Goal: Task Accomplishment & Management: Manage account settings

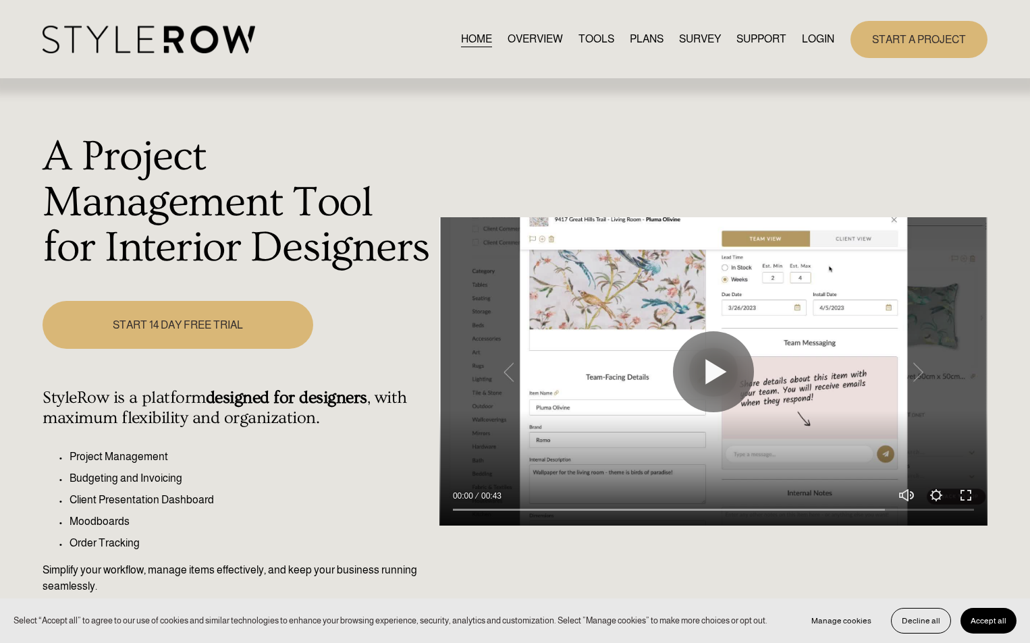
click at [814, 37] on link "LOGIN" at bounding box center [818, 39] width 32 height 18
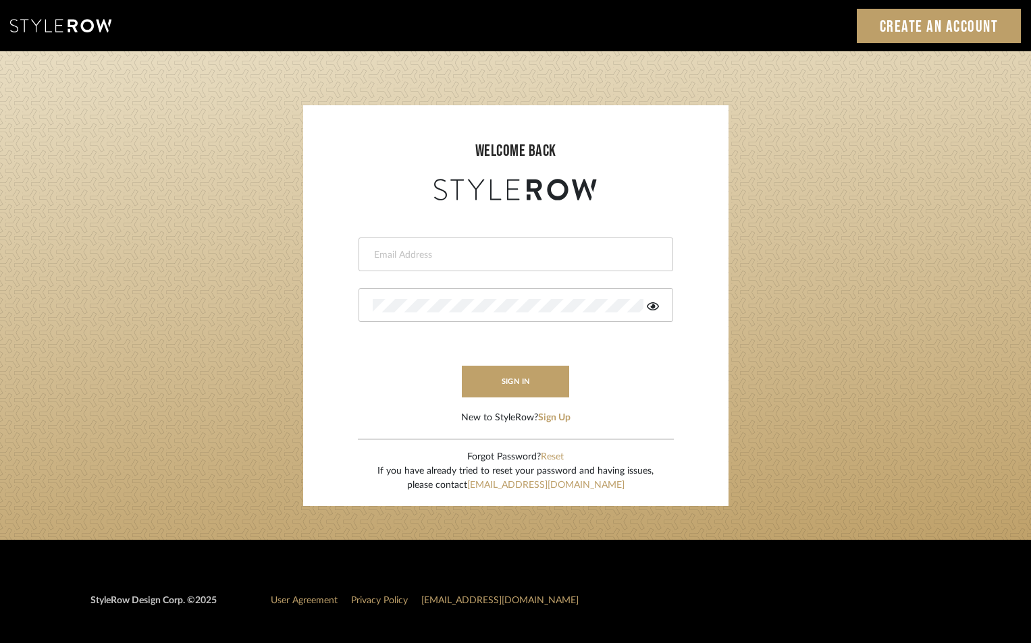
type input "jensalmon@perlalichi.com"
click at [525, 366] on form "jensalmon@perlalichi.com sign in New to StyleRow? Sign Up" at bounding box center [516, 314] width 398 height 221
click at [519, 377] on button "sign in" at bounding box center [516, 382] width 108 height 32
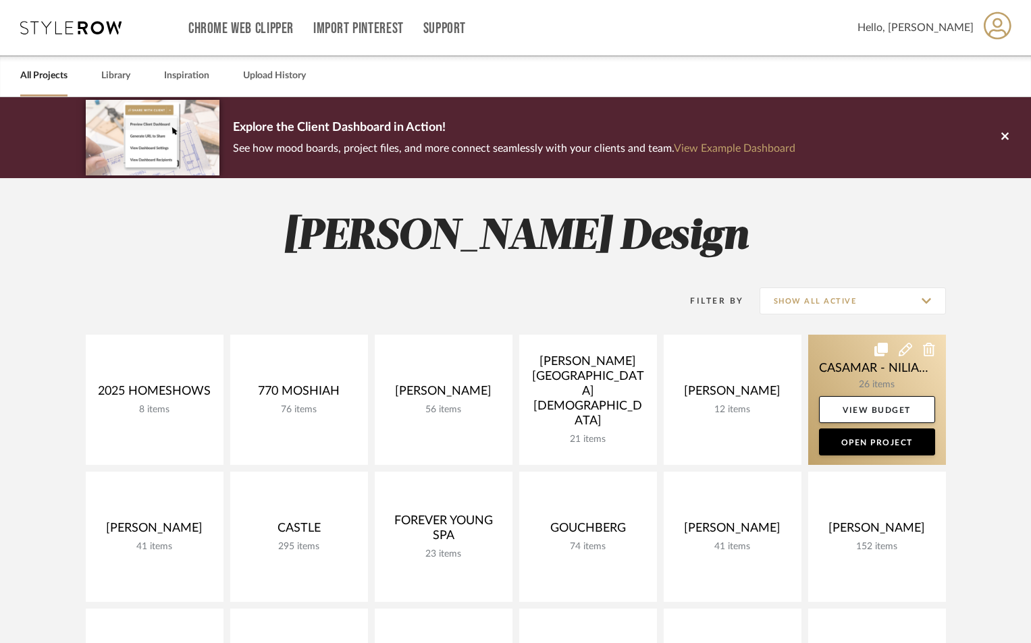
click at [921, 390] on link at bounding box center [877, 400] width 138 height 130
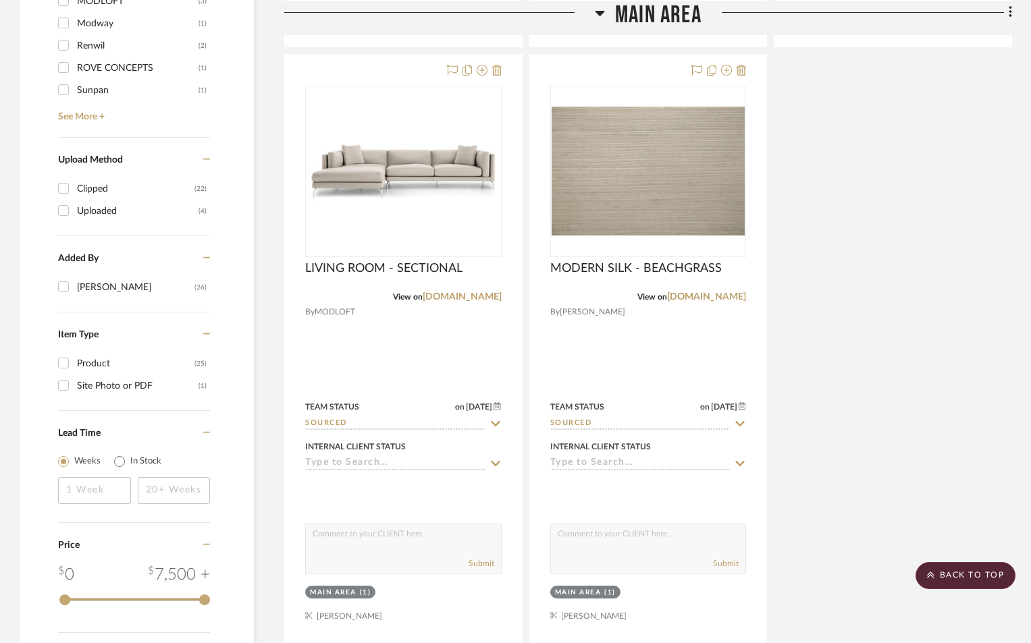
scroll to position [1620, 0]
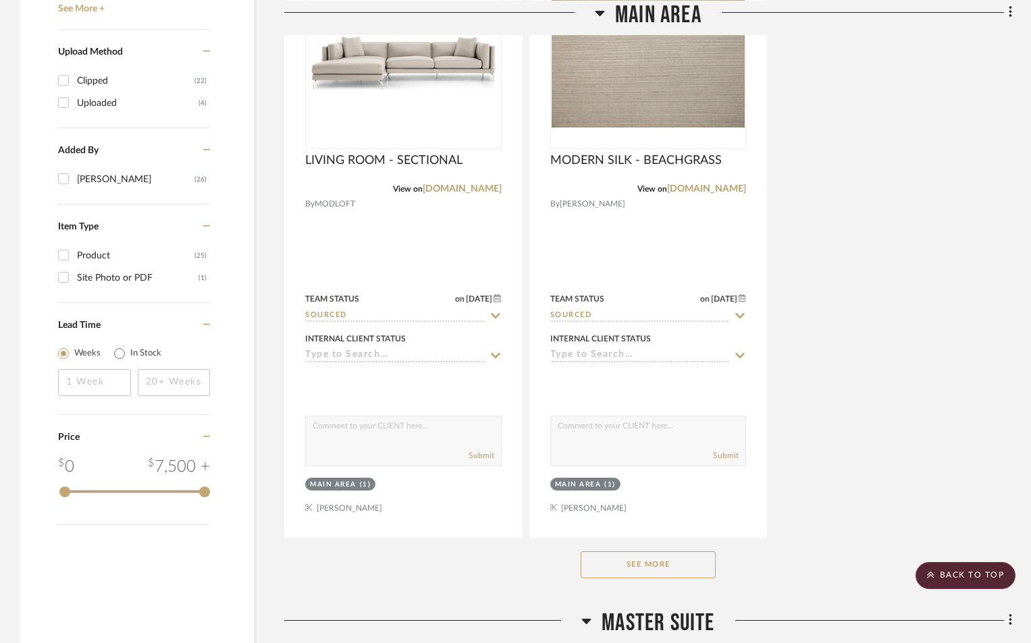
click at [660, 560] on button "See More" at bounding box center [648, 565] width 135 height 27
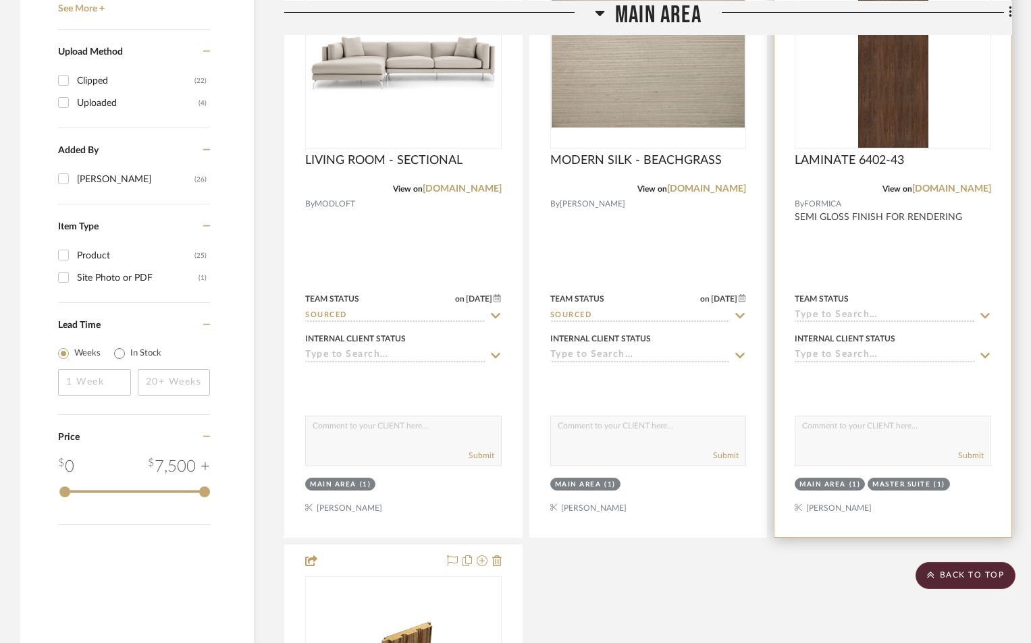
click at [928, 258] on div at bounding box center [892, 242] width 237 height 591
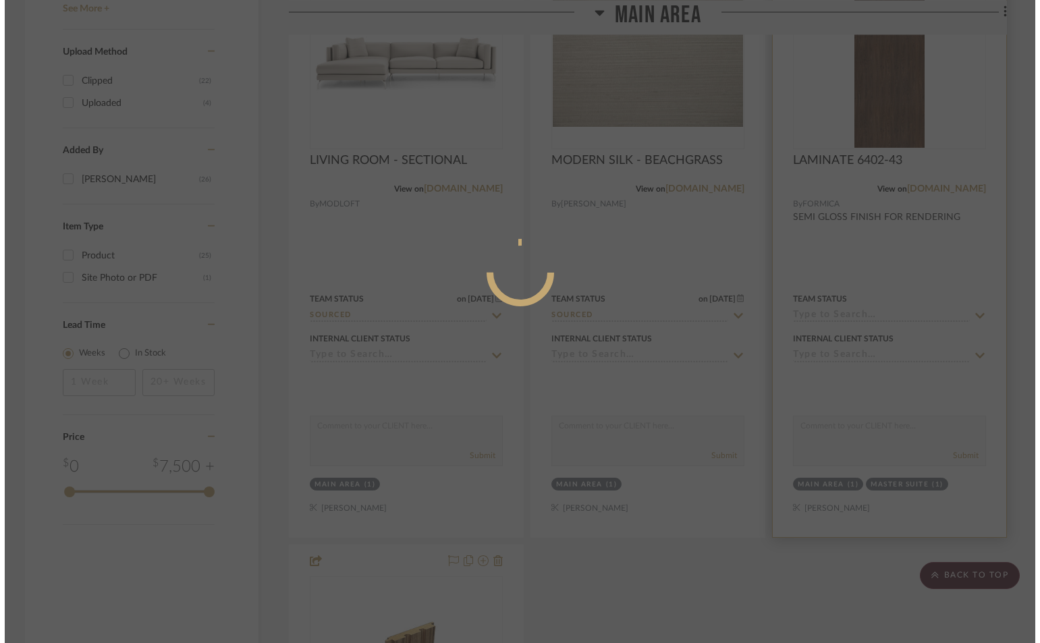
scroll to position [0, 0]
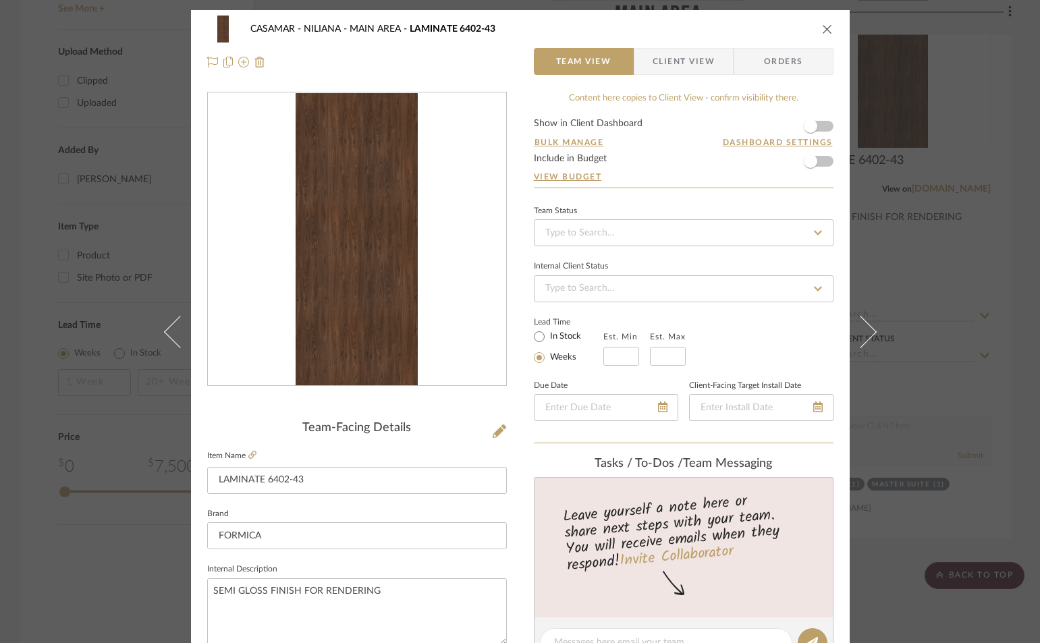
drag, startPoint x: 830, startPoint y: 24, endPoint x: 816, endPoint y: 30, distance: 15.2
click at [829, 24] on div "CASAMAR - NILIANA MAIN AREA LAMINATE 6402-43 Team View Client View Orders" at bounding box center [520, 45] width 659 height 71
click at [816, 30] on div "CASAMAR - NILIANA MAIN AREA LAMINATE 6402-43" at bounding box center [520, 29] width 627 height 27
click at [822, 27] on icon "close" at bounding box center [827, 29] width 11 height 11
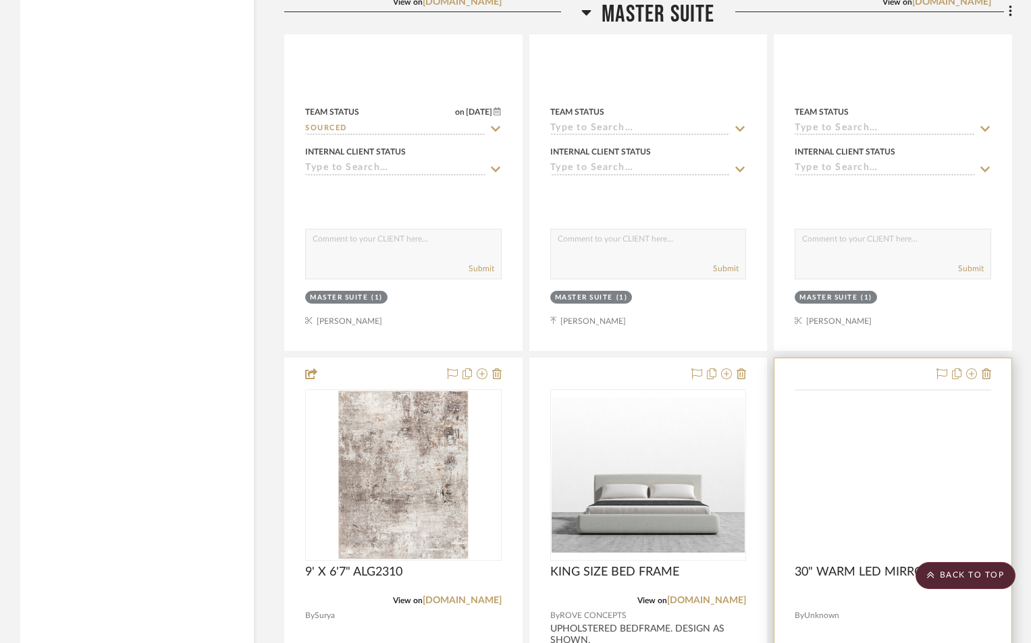
scroll to position [3241, 0]
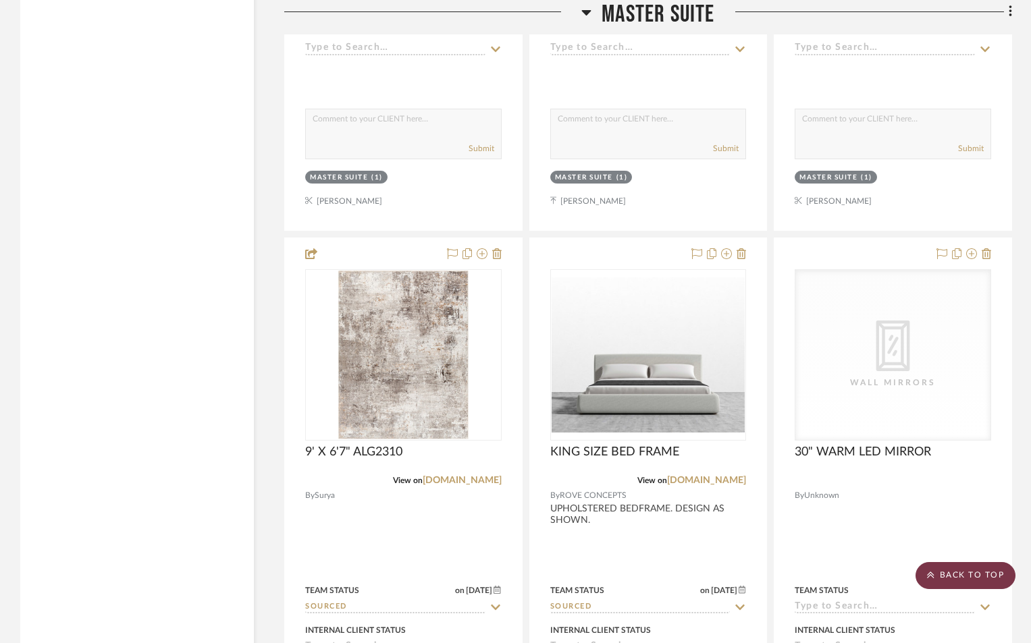
click at [967, 568] on scroll-to-top-button "BACK TO TOP" at bounding box center [965, 575] width 100 height 27
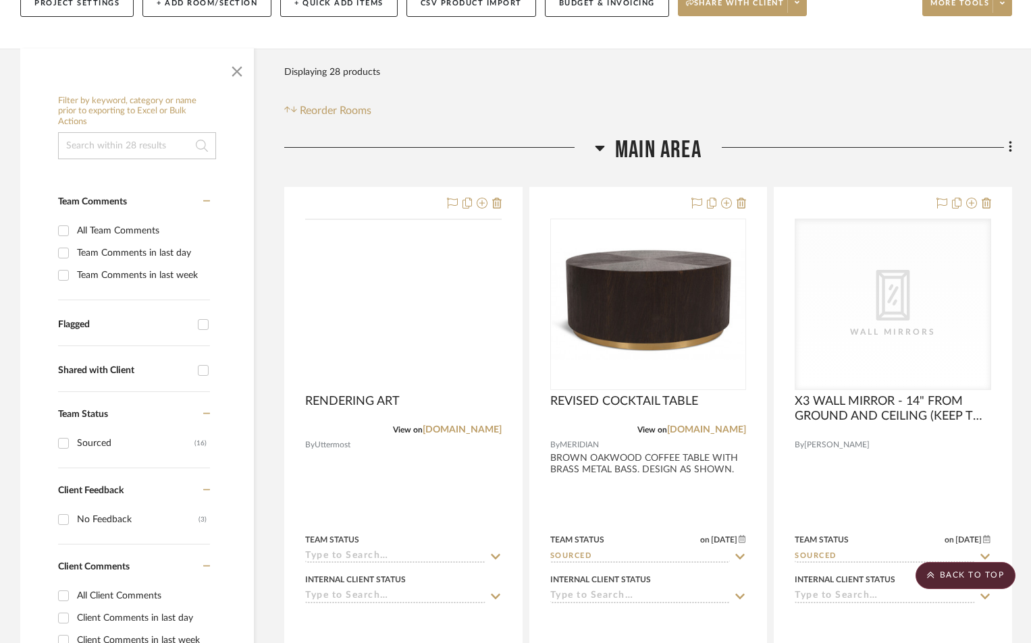
scroll to position [0, 0]
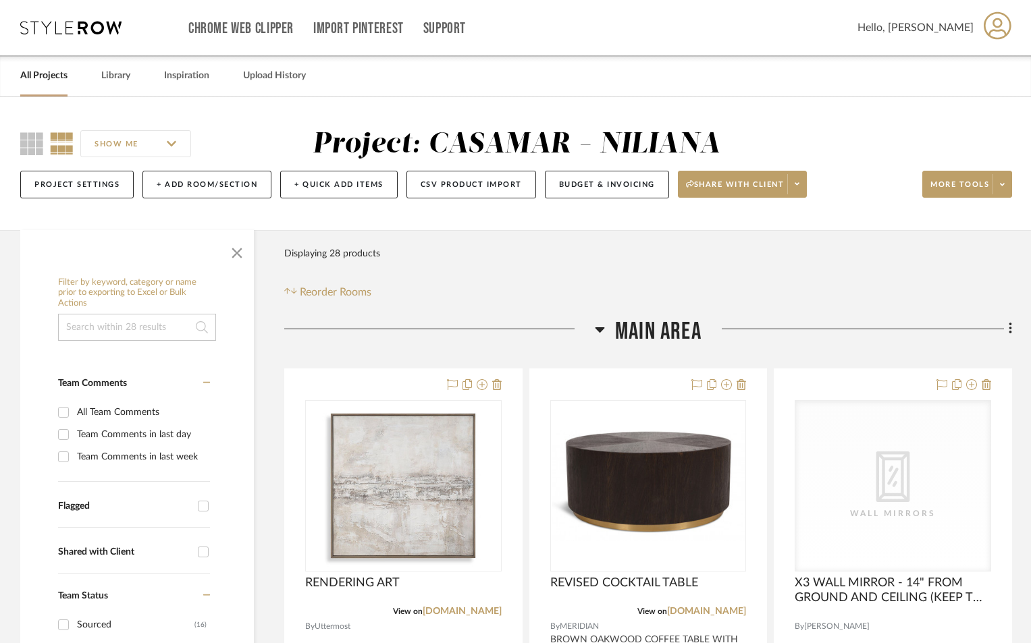
click at [30, 71] on link "All Projects" at bounding box center [43, 76] width 47 height 18
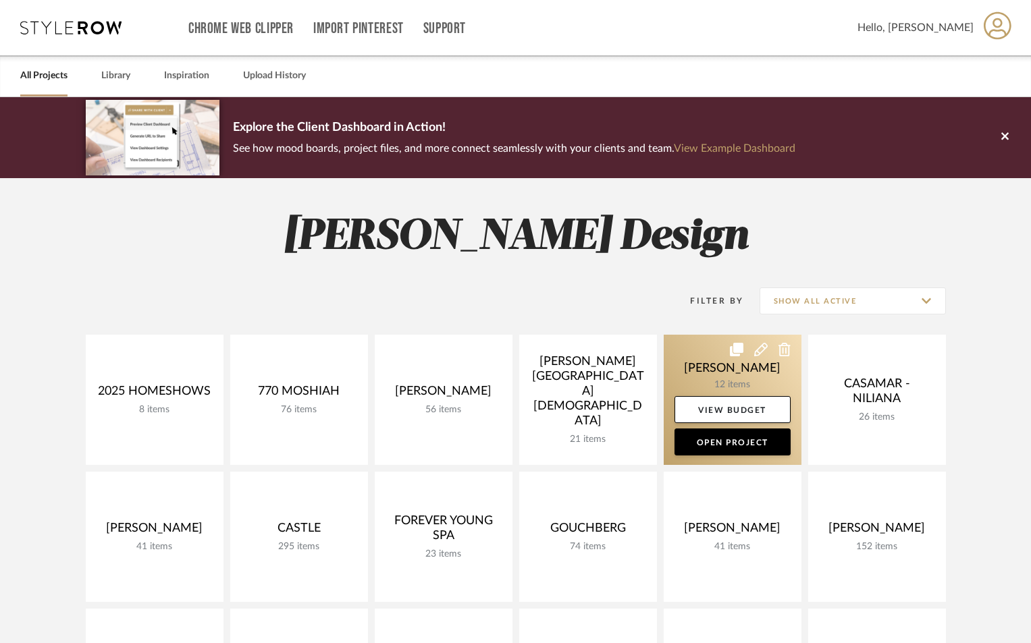
click at [720, 375] on link at bounding box center [733, 400] width 138 height 130
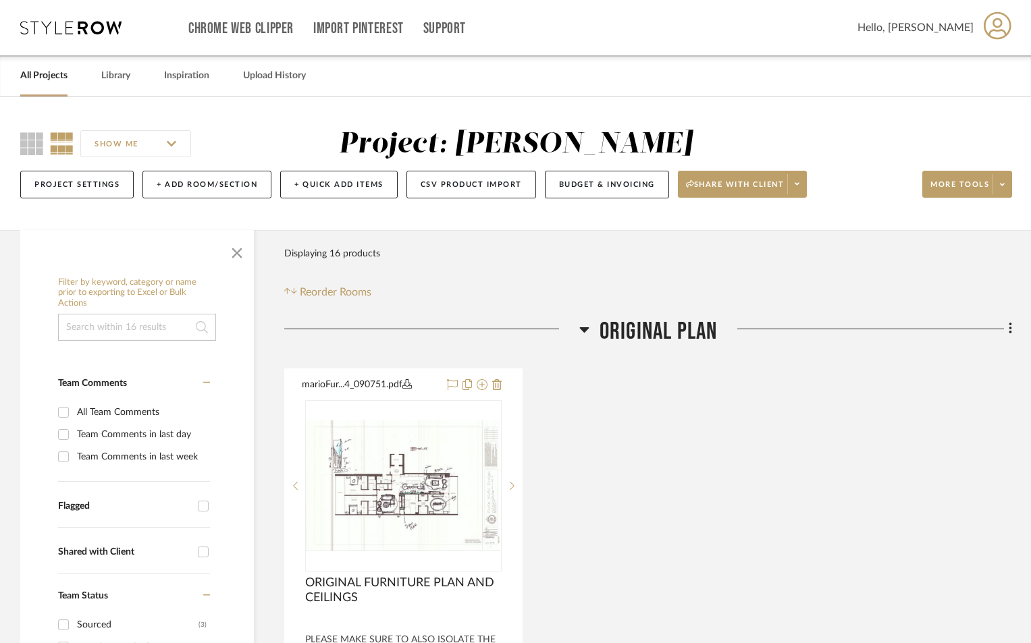
click at [591, 328] on h3 "ORIGINAL PLAN" at bounding box center [648, 331] width 138 height 29
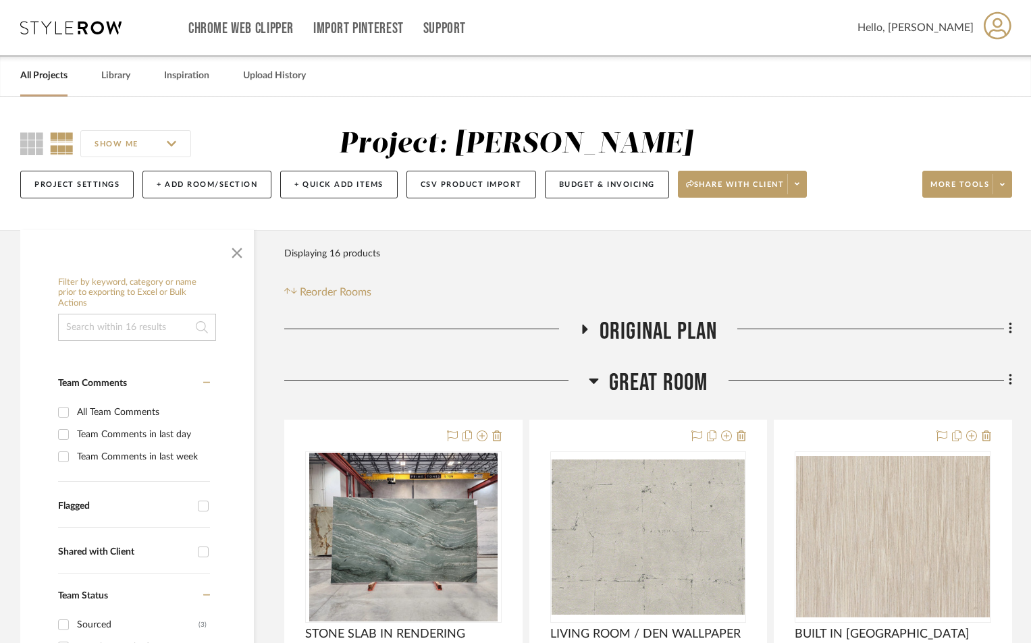
click at [590, 377] on icon at bounding box center [594, 381] width 10 height 16
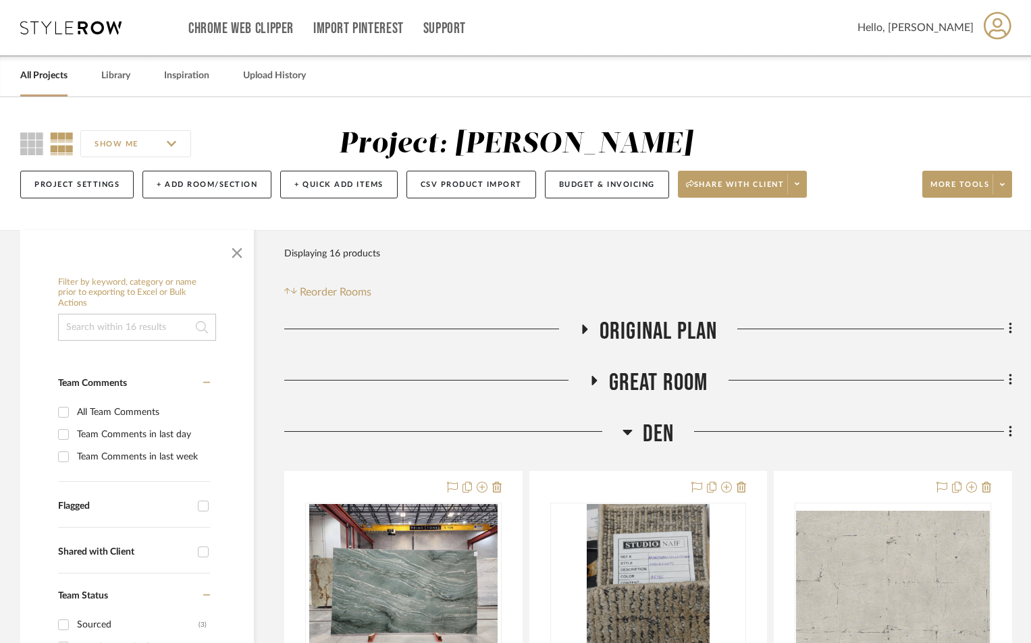
click at [627, 429] on icon at bounding box center [627, 432] width 10 height 16
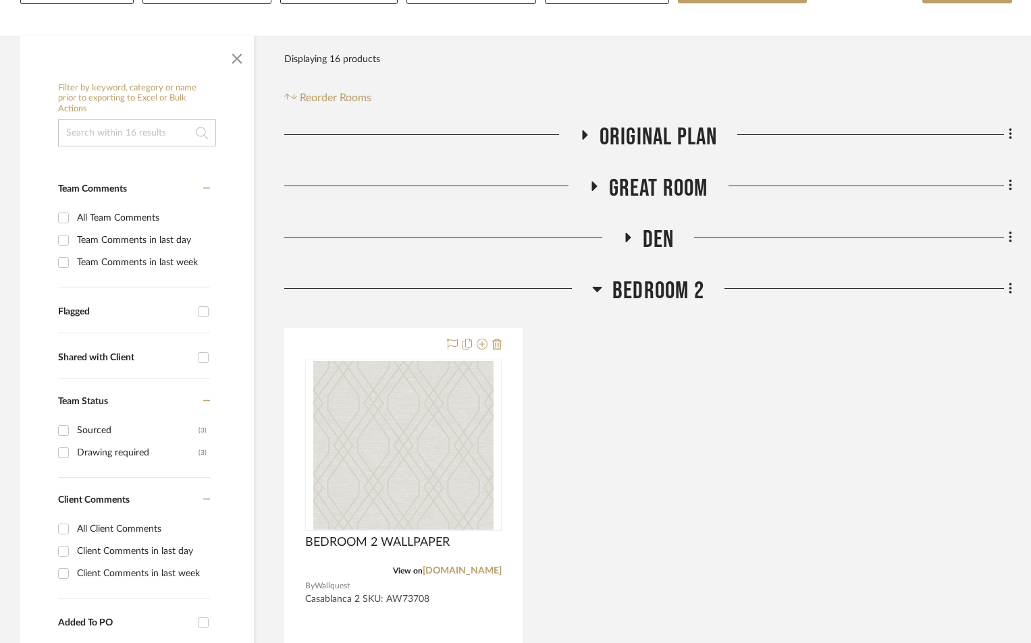
scroll to position [270, 0]
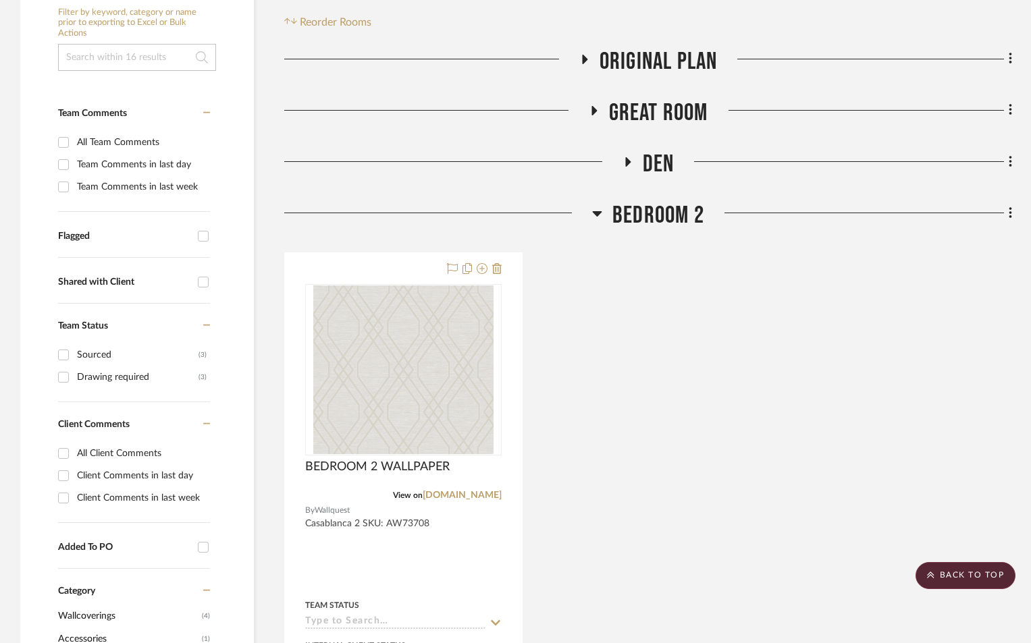
click at [600, 211] on icon at bounding box center [597, 213] width 10 height 16
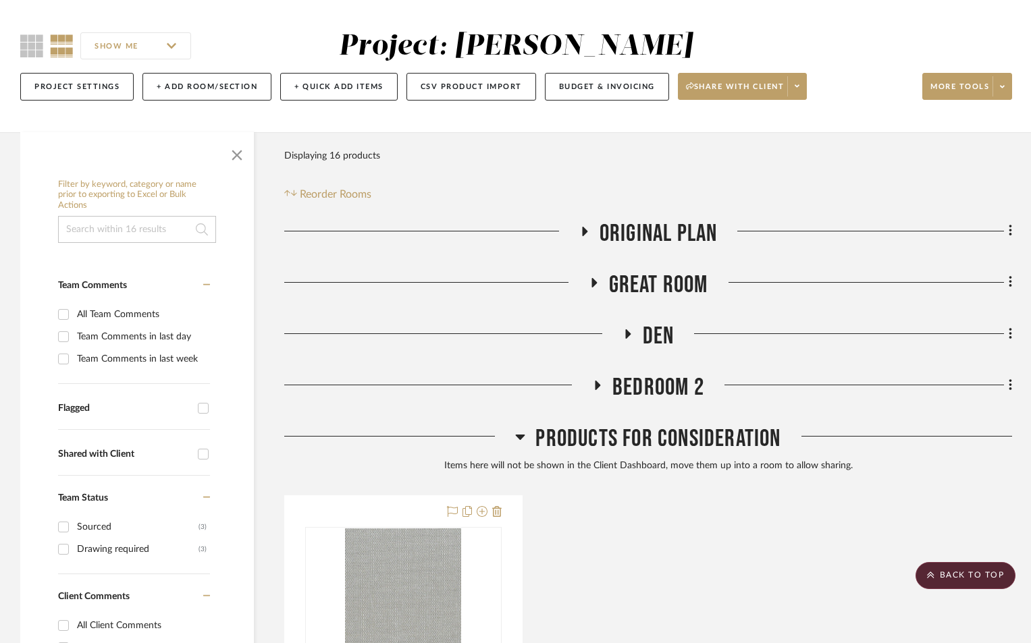
scroll to position [0, 0]
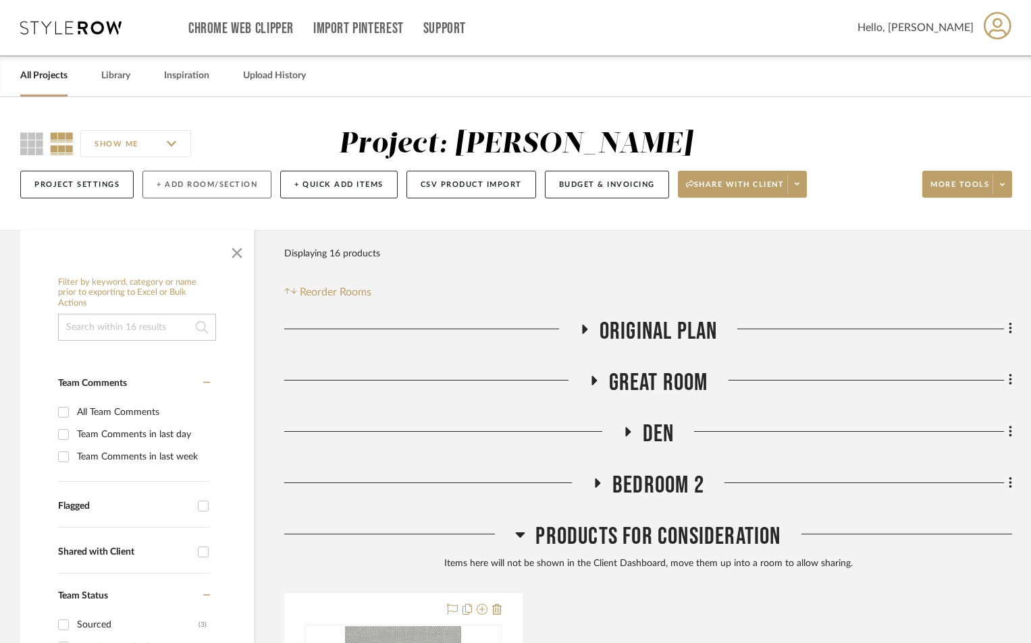
click at [194, 180] on button "+ Add Room/Section" at bounding box center [206, 185] width 129 height 28
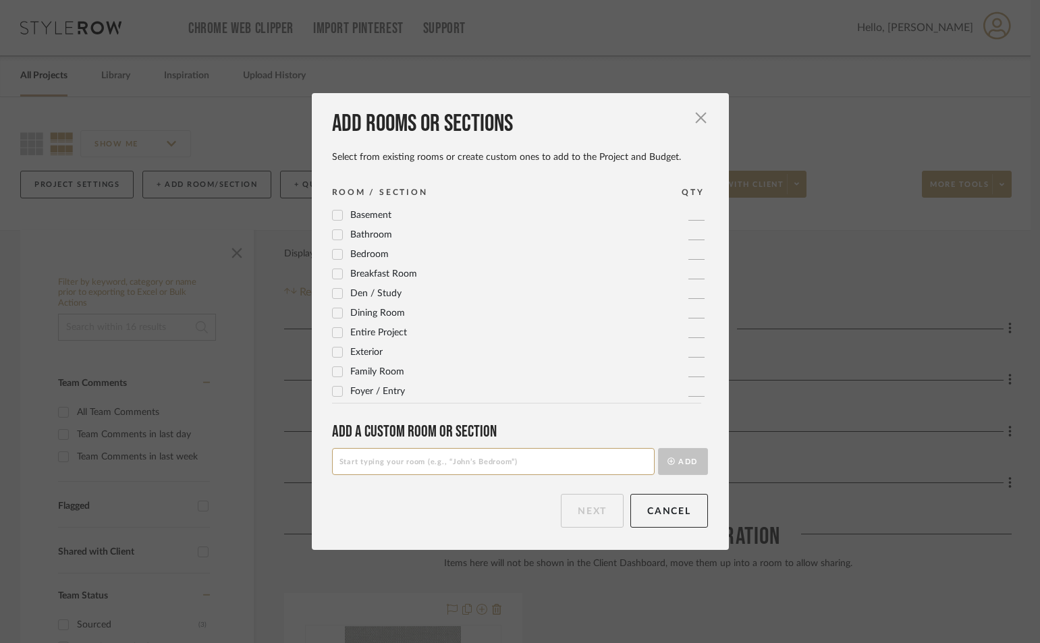
click at [392, 456] on input at bounding box center [493, 461] width 323 height 27
type input "m"
type input "MASTER SUITE"
click at [658, 448] on button "Add" at bounding box center [683, 461] width 50 height 27
drag, startPoint x: 597, startPoint y: 514, endPoint x: 591, endPoint y: 512, distance: 7.0
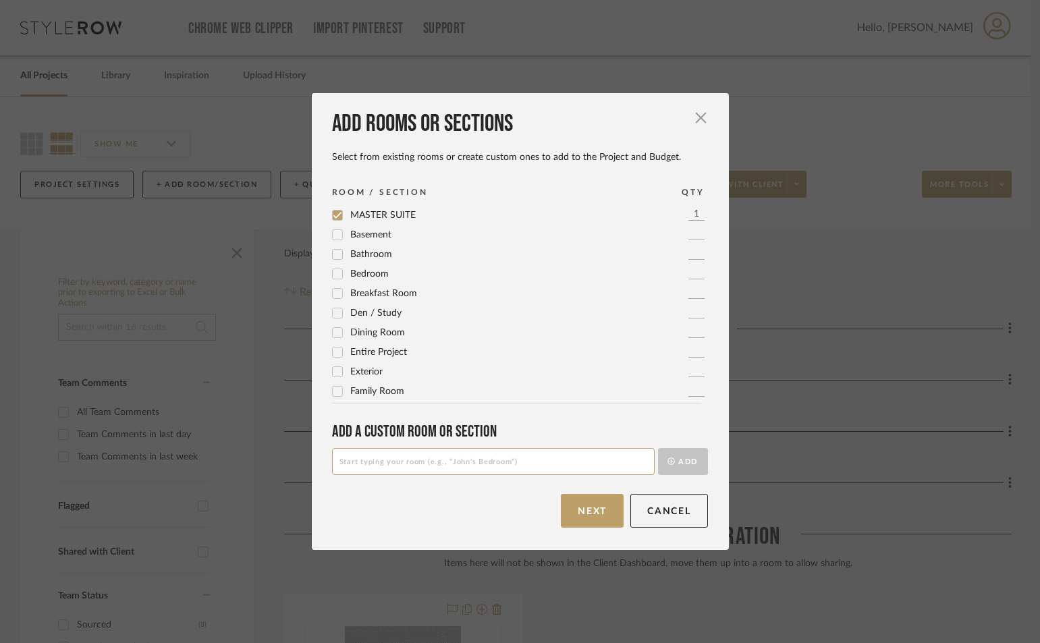
click at [593, 512] on button "Next" at bounding box center [592, 511] width 63 height 34
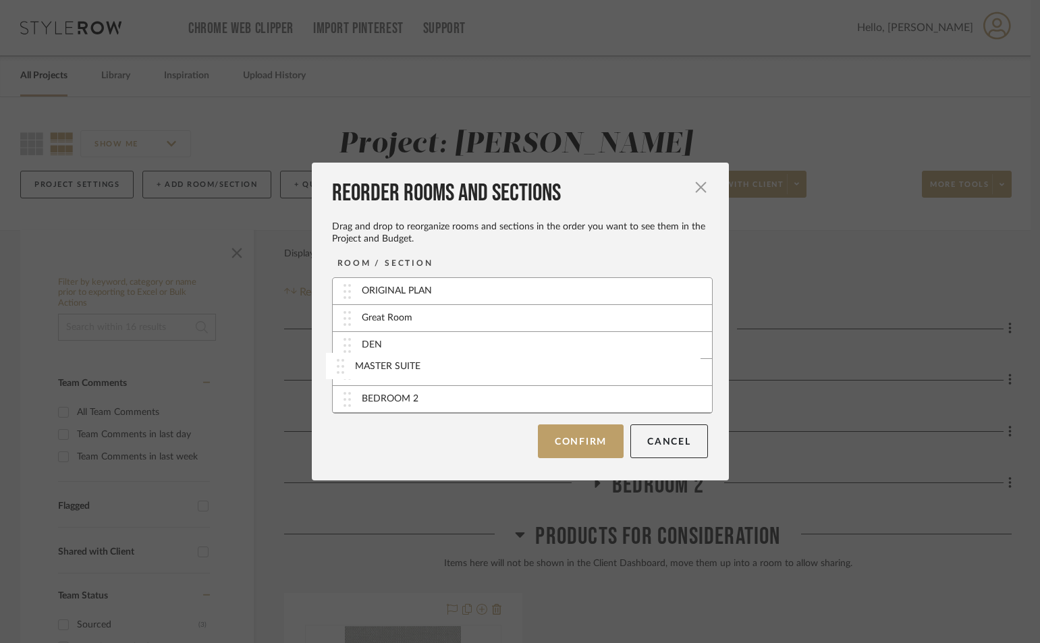
drag, startPoint x: 420, startPoint y: 399, endPoint x: 422, endPoint y: 370, distance: 29.1
click at [570, 439] on button "Confirm" at bounding box center [581, 441] width 86 height 34
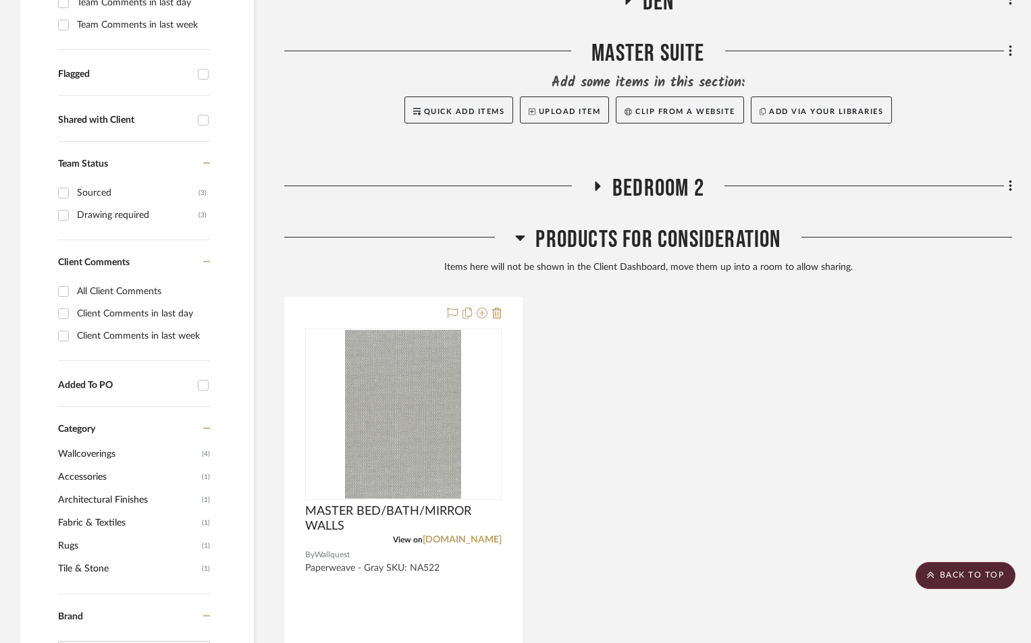
scroll to position [585, 0]
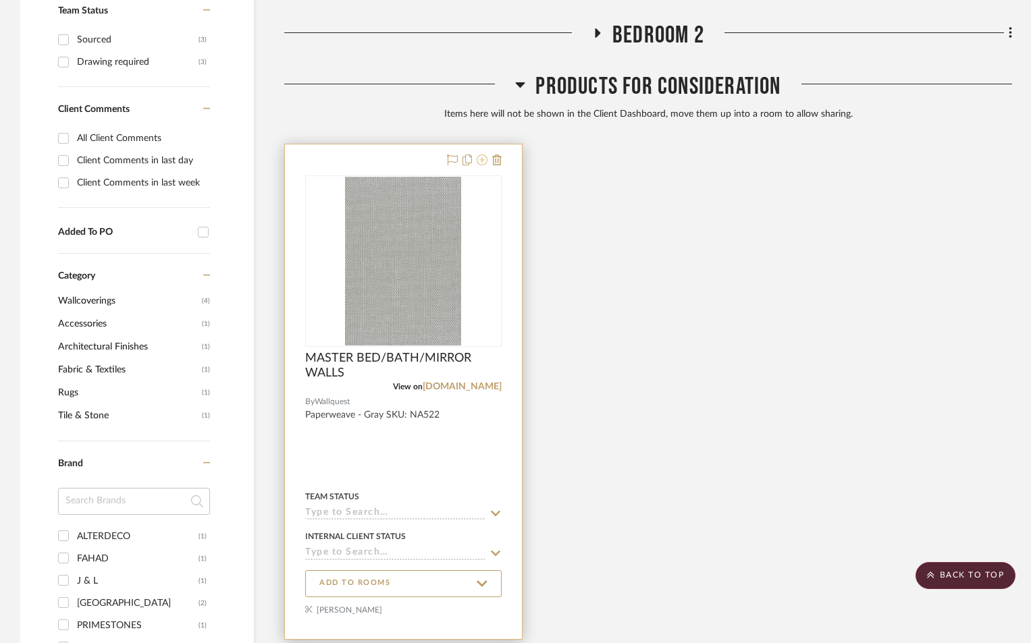
click at [483, 161] on icon at bounding box center [482, 160] width 11 height 11
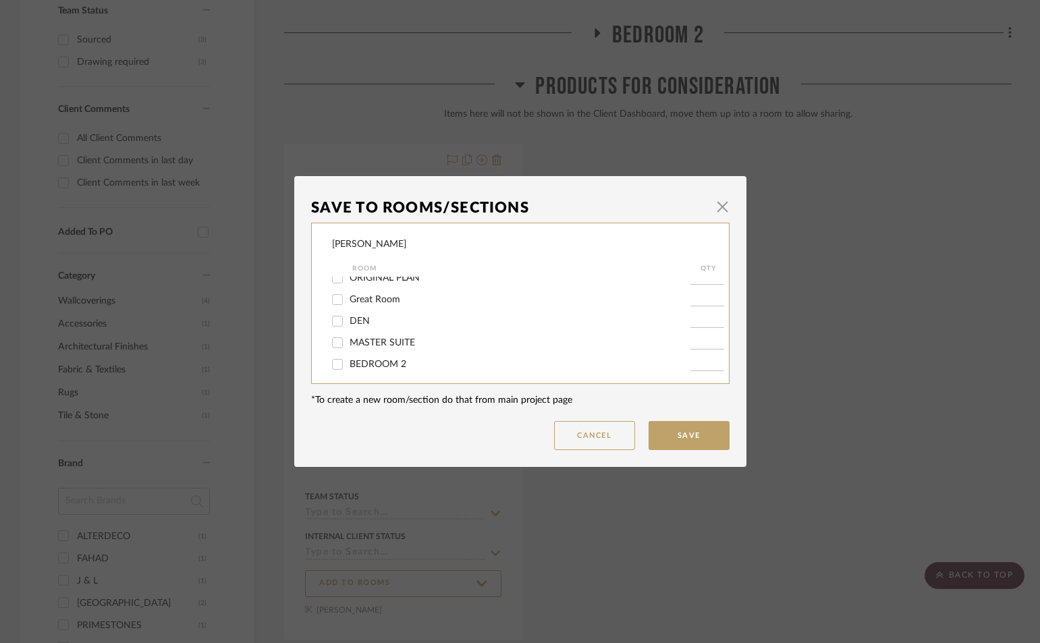
scroll to position [15, 0]
click at [335, 333] on input "MASTER SUITE" at bounding box center [338, 338] width 22 height 22
checkbox input "true"
type input "1"
drag, startPoint x: 720, startPoint y: 433, endPoint x: 714, endPoint y: 441, distance: 10.0
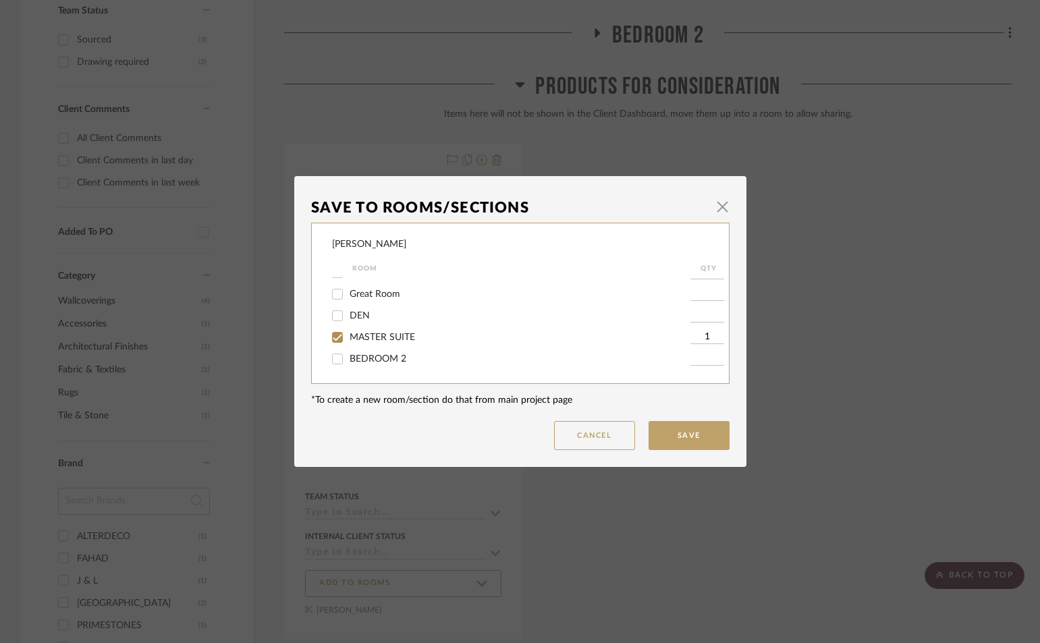
click at [720, 434] on button "Save" at bounding box center [689, 435] width 81 height 29
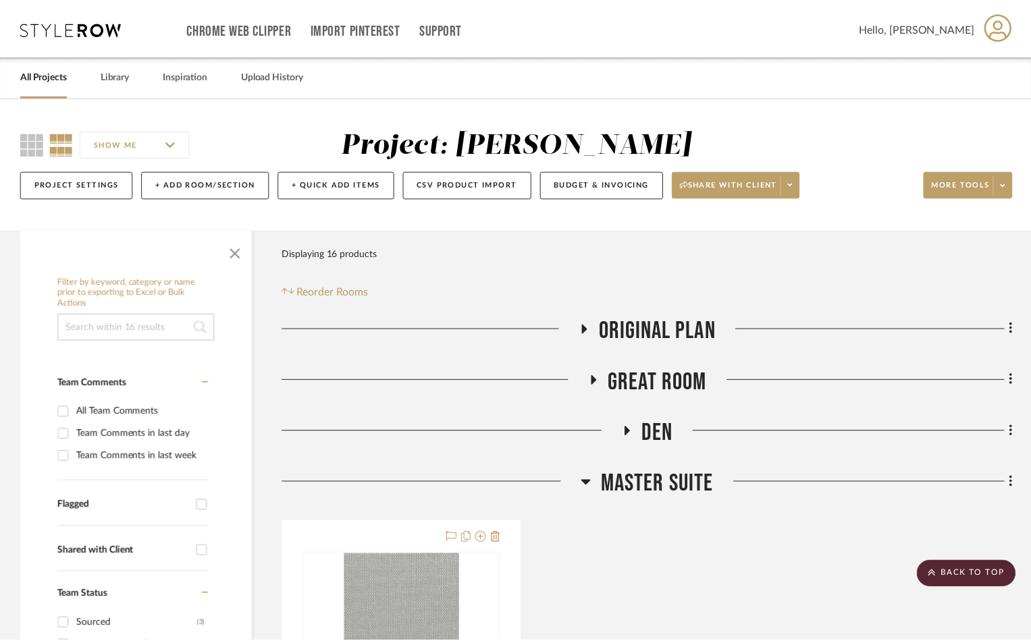
scroll to position [585, 0]
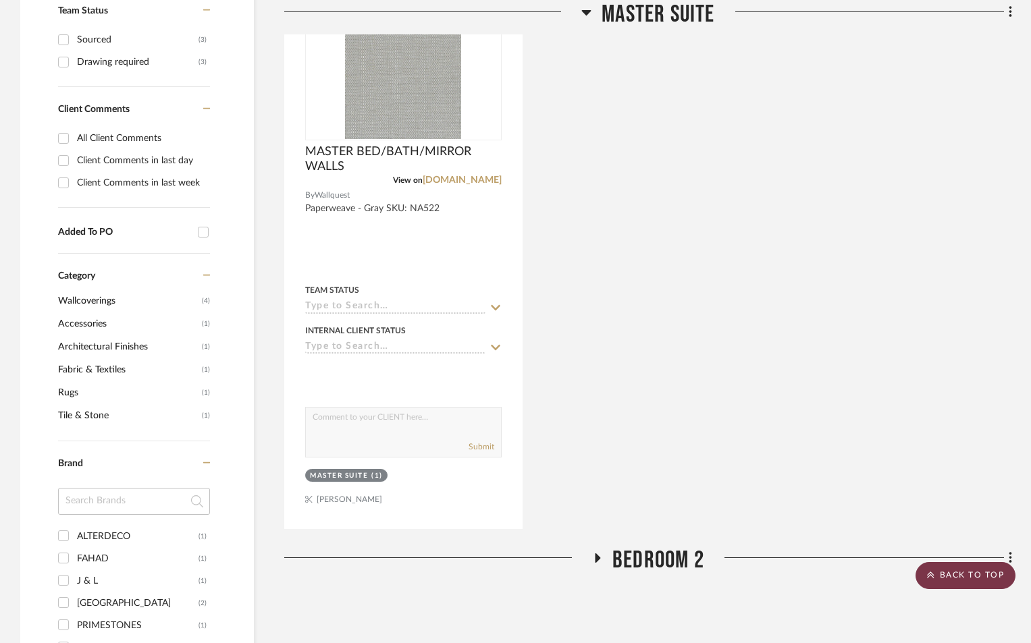
click at [967, 573] on scroll-to-top-button "BACK TO TOP" at bounding box center [965, 575] width 100 height 27
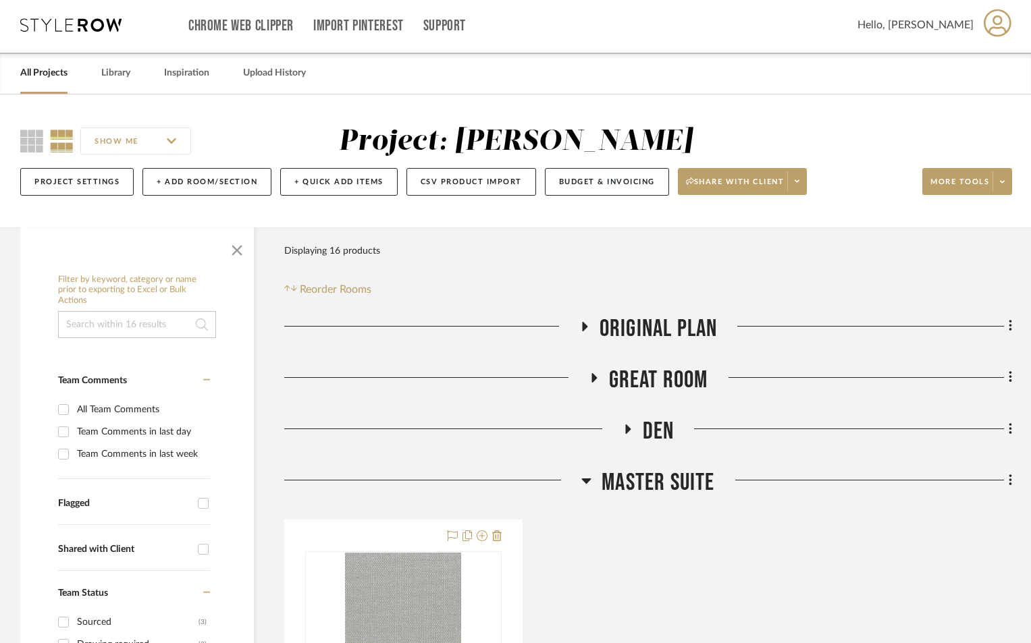
scroll to position [0, 0]
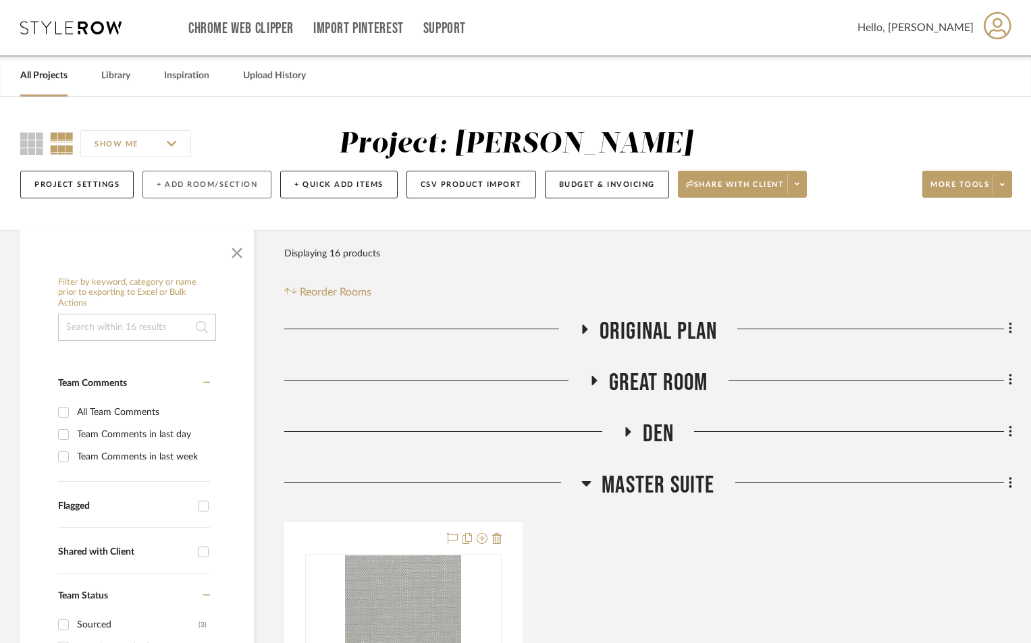
click at [225, 186] on button "+ Add Room/Section" at bounding box center [206, 185] width 129 height 28
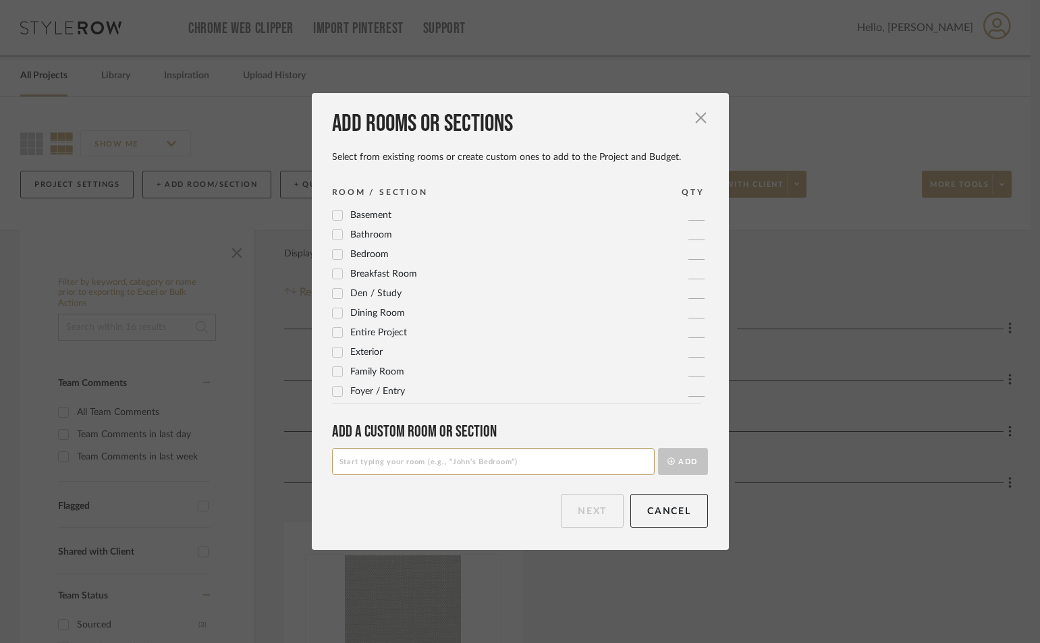
drag, startPoint x: 385, startPoint y: 461, endPoint x: 350, endPoint y: 410, distance: 61.2
click at [381, 458] on input at bounding box center [493, 461] width 323 height 27
type input "BED 3"
click at [673, 458] on button "Add" at bounding box center [683, 461] width 50 height 27
click at [582, 509] on button "Next" at bounding box center [592, 511] width 63 height 34
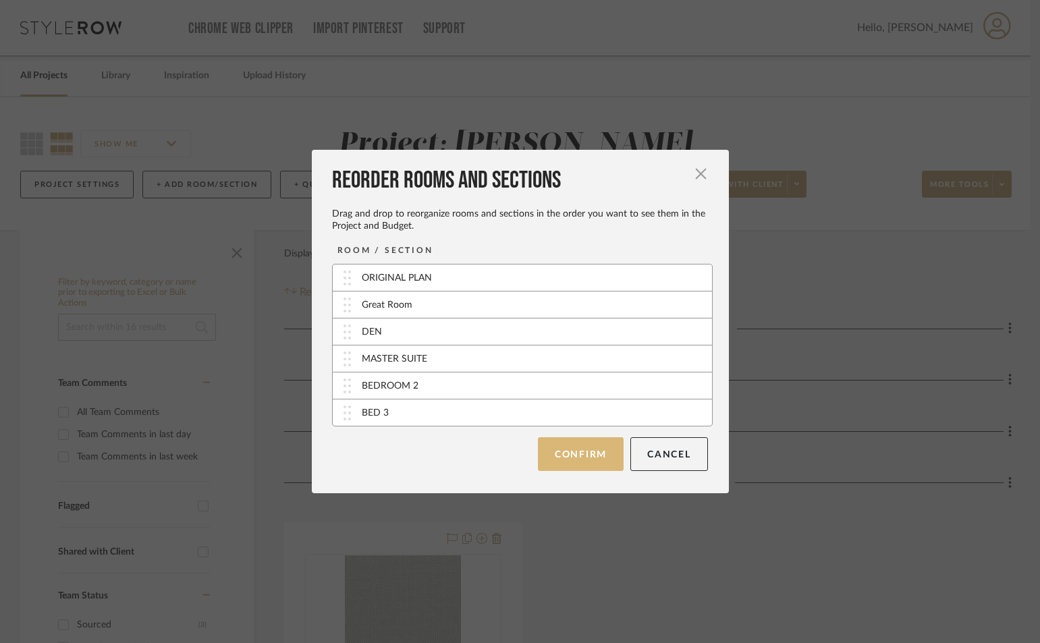
click at [591, 451] on button "Confirm" at bounding box center [581, 454] width 86 height 34
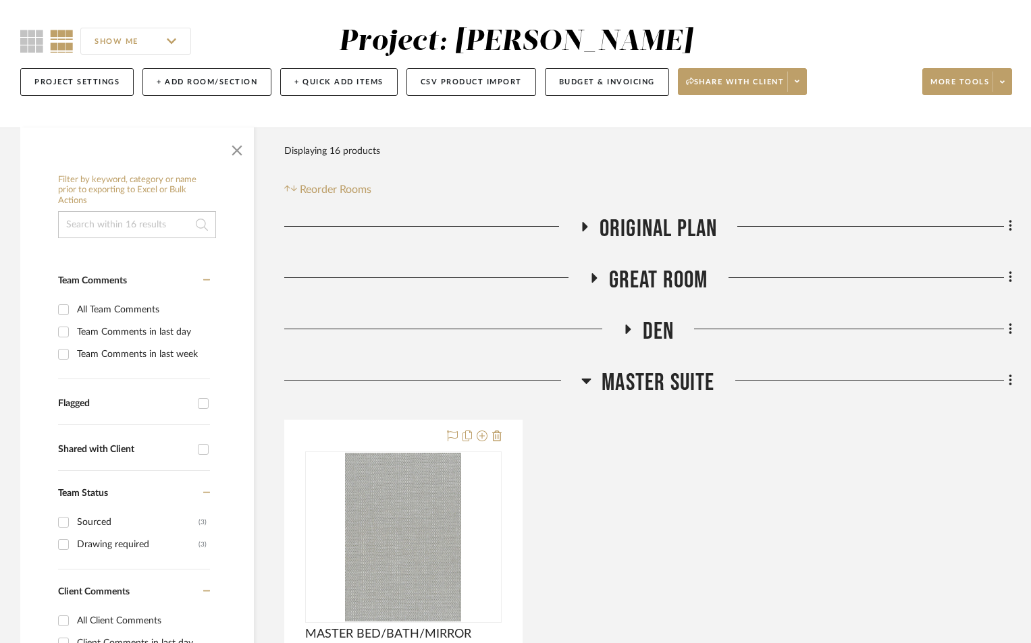
scroll to position [225, 0]
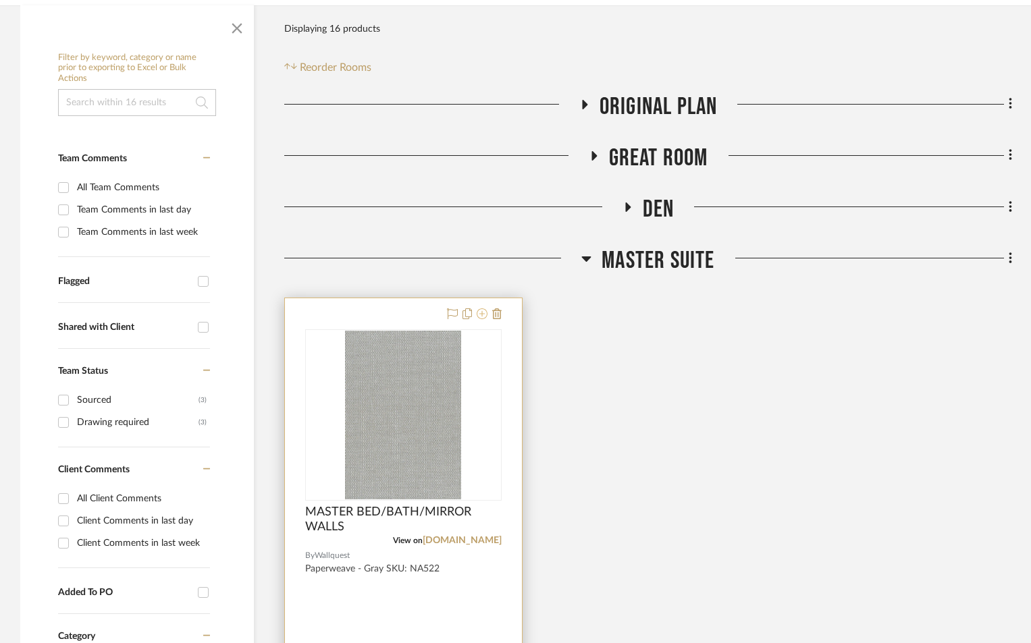
click at [481, 312] on icon at bounding box center [482, 314] width 11 height 11
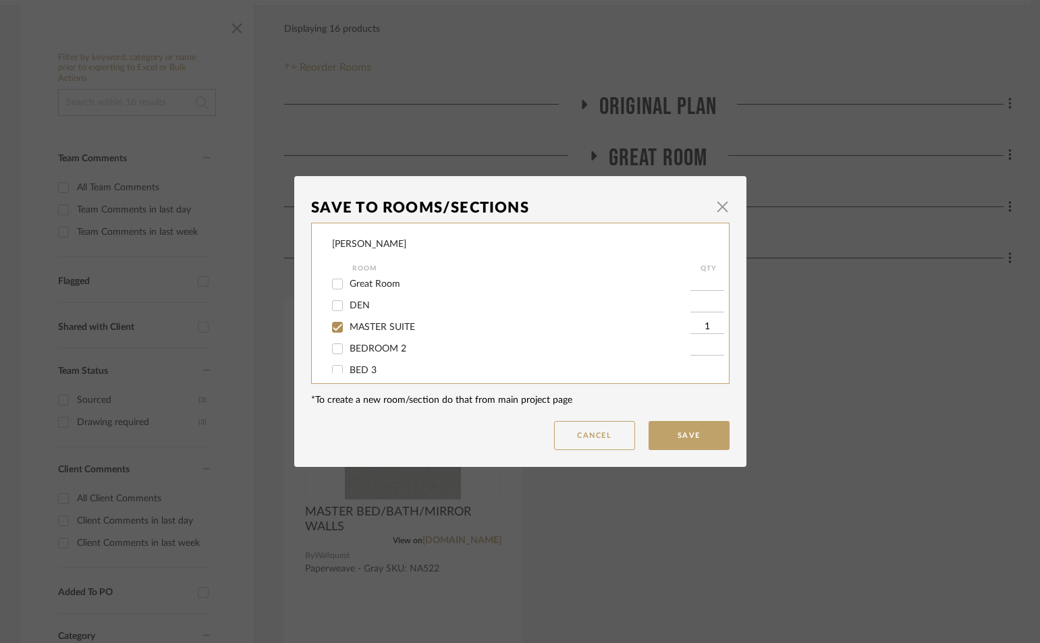
scroll to position [36, 0]
click at [326, 357] on div "CASAMAR - MARIO Room QTY ORIGINAL PLAN Great Room DEN MASTER SUITE 1 BEDROOM 2 …" at bounding box center [520, 303] width 419 height 161
drag, startPoint x: 334, startPoint y: 363, endPoint x: 329, endPoint y: 343, distance: 20.1
click at [334, 361] on input "BED 3" at bounding box center [338, 359] width 22 height 22
checkbox input "true"
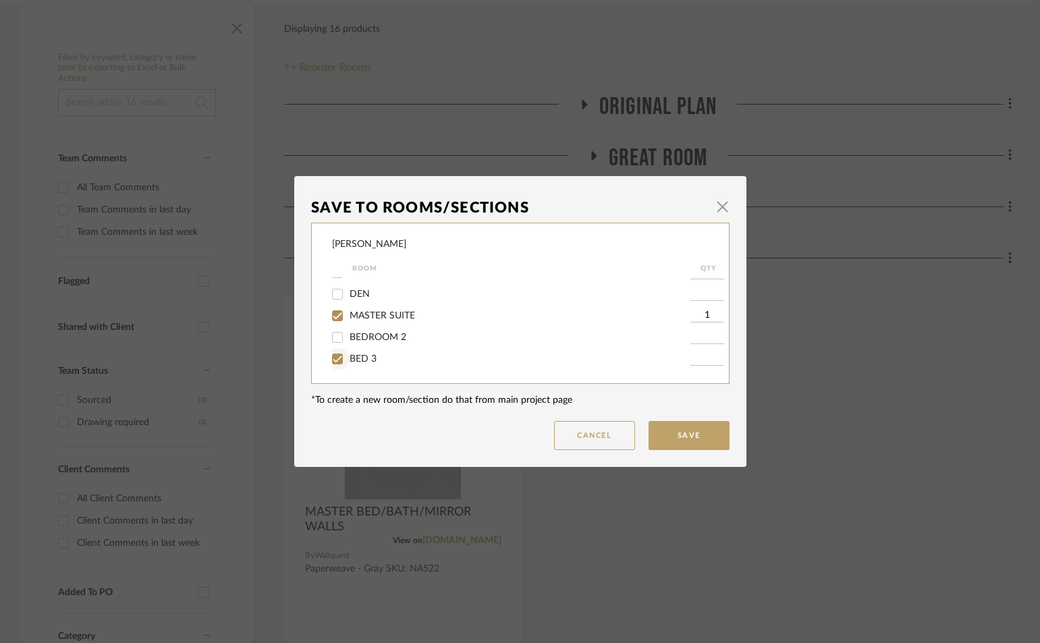
type input "1"
drag, startPoint x: 326, startPoint y: 318, endPoint x: 412, endPoint y: 349, distance: 91.2
click at [327, 318] on div "CASAMAR - MARIO Room QTY ORIGINAL PLAN Great Room DEN MASTER SUITE 1 BEDROOM 2 …" at bounding box center [520, 303] width 419 height 161
drag, startPoint x: 375, startPoint y: 315, endPoint x: 502, endPoint y: 400, distance: 152.2
click at [375, 316] on span "MASTER SUITE" at bounding box center [382, 315] width 65 height 9
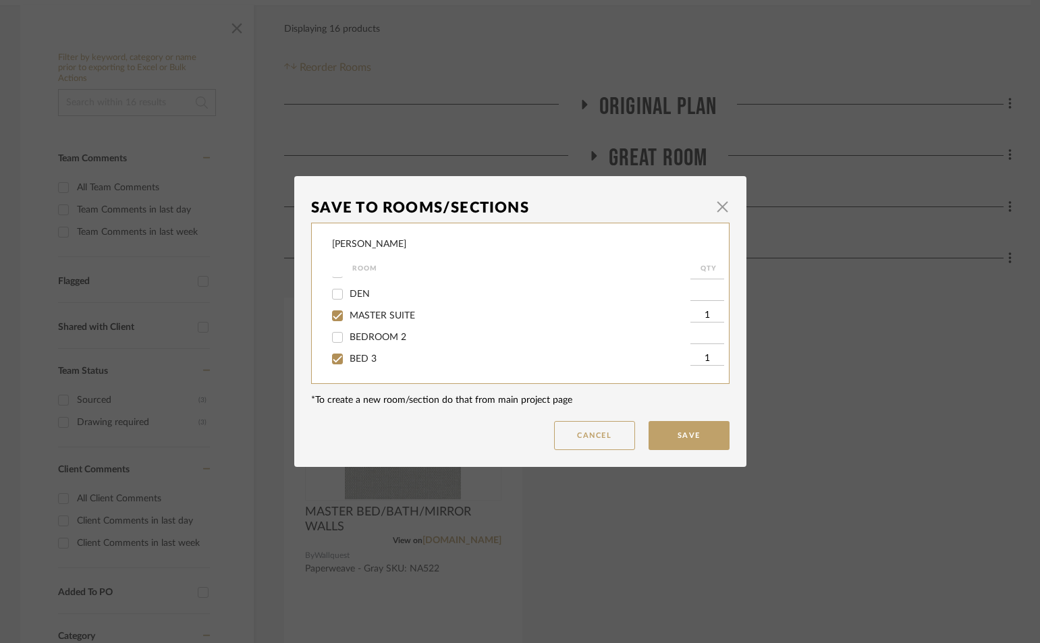
click at [348, 316] on input "MASTER SUITE" at bounding box center [338, 316] width 22 height 22
checkbox input "false"
click at [677, 437] on button "Save" at bounding box center [689, 435] width 81 height 29
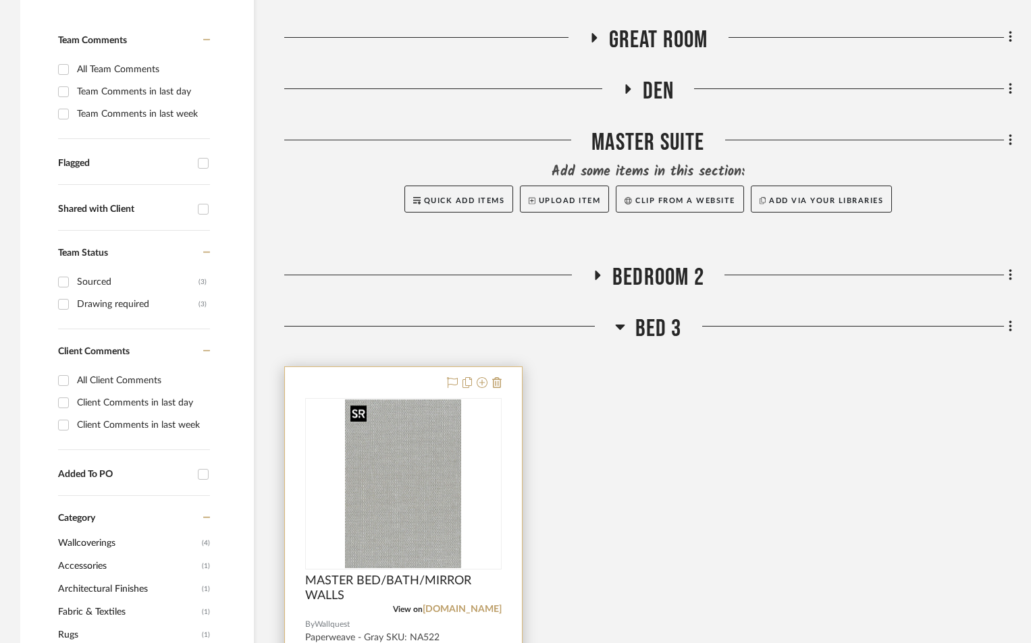
scroll to position [540, 0]
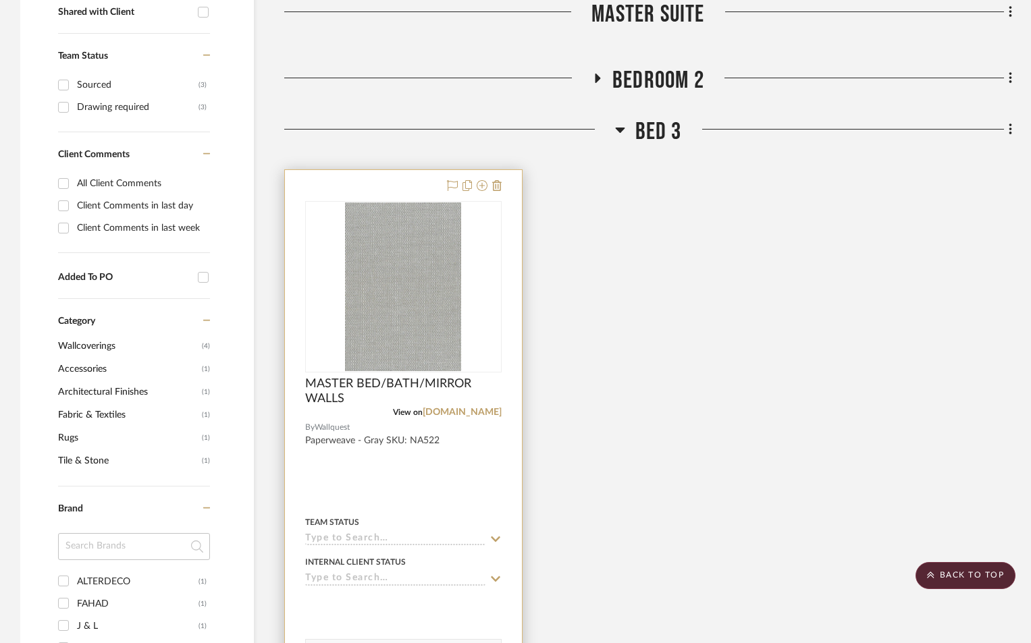
click at [397, 452] on div at bounding box center [403, 465] width 237 height 591
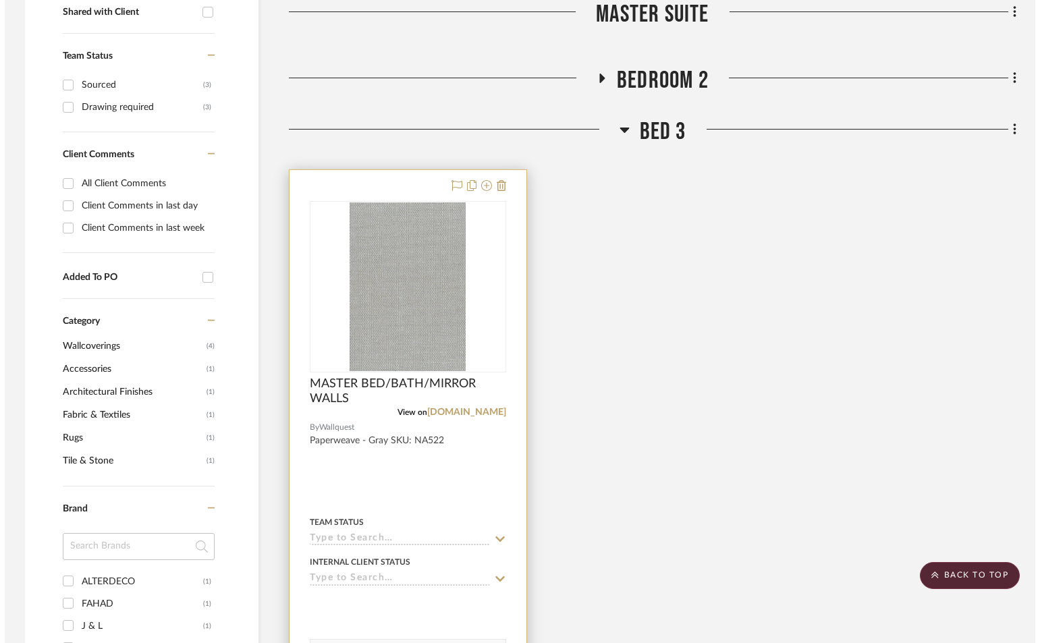
scroll to position [0, 0]
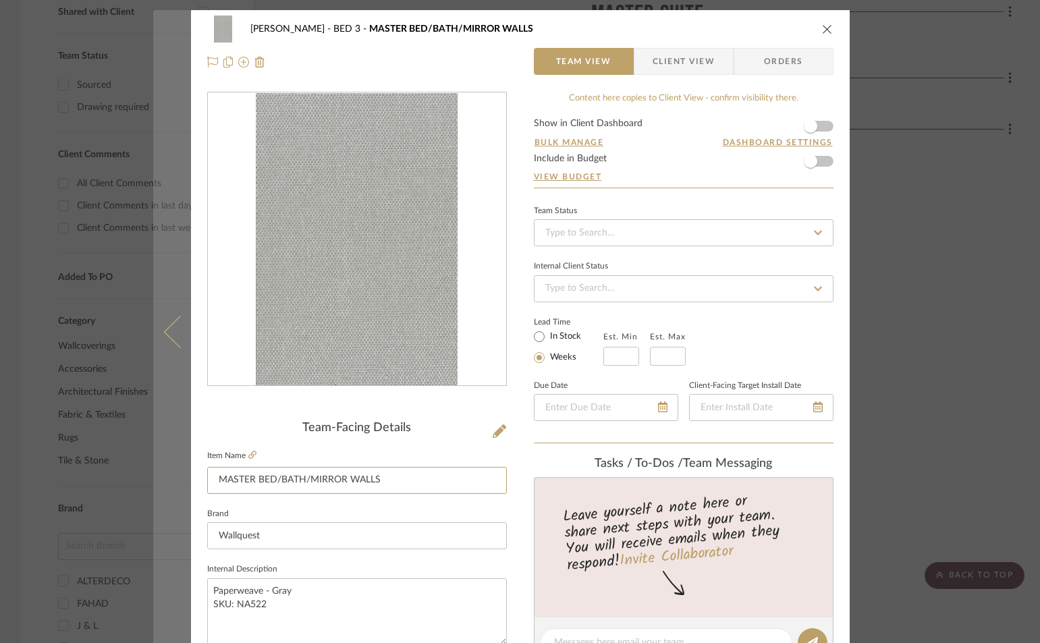
drag, startPoint x: 393, startPoint y: 480, endPoint x: 162, endPoint y: 467, distance: 231.3
click at [161, 474] on mat-dialog-content "CASAMAR - MARIO BED 3 MASTER BED/BATH/MIRROR WALLS Team View Client View Orders…" at bounding box center [520, 633] width 735 height 1247
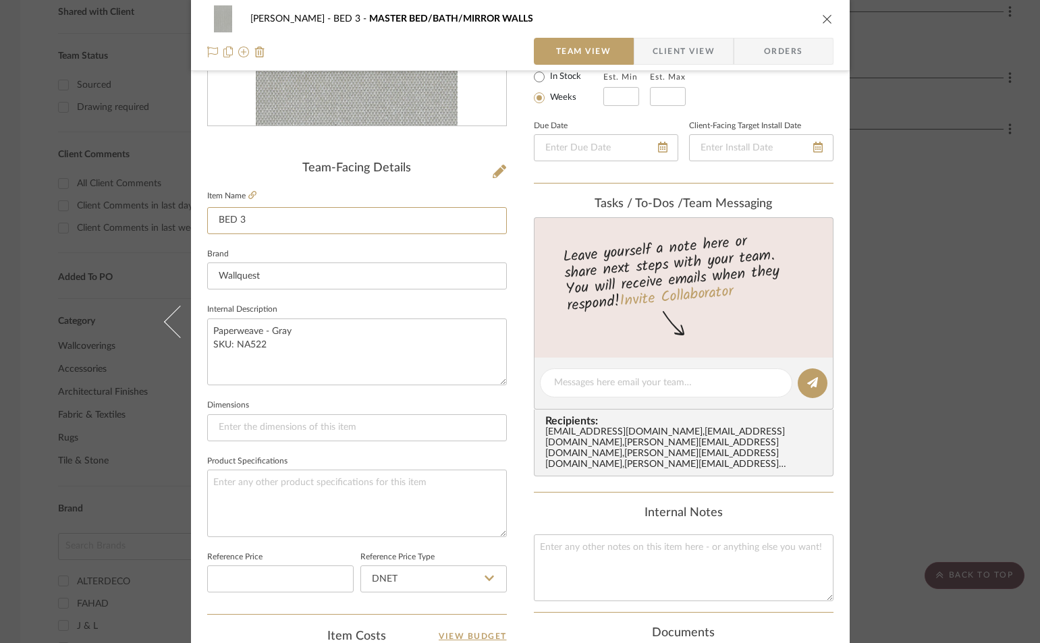
scroll to position [270, 0]
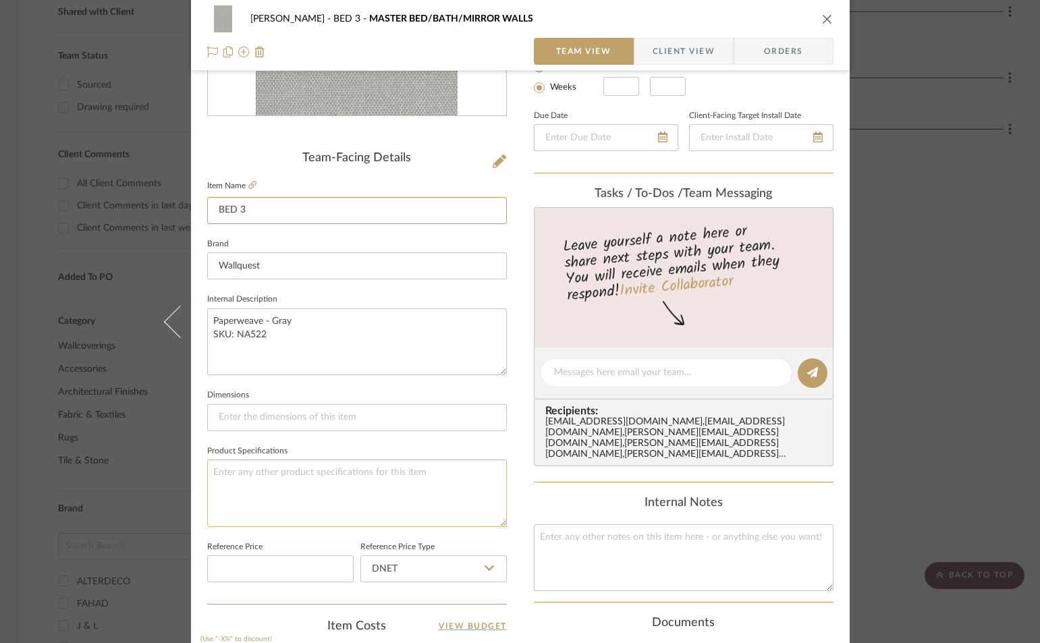
type input "BED 3"
click at [284, 481] on textarea at bounding box center [357, 493] width 300 height 67
type textarea "OLD JOB SAID MASTER ON SAMPLE"
drag, startPoint x: 581, startPoint y: 554, endPoint x: 574, endPoint y: 510, distance: 44.5
click at [581, 555] on textarea at bounding box center [684, 558] width 300 height 67
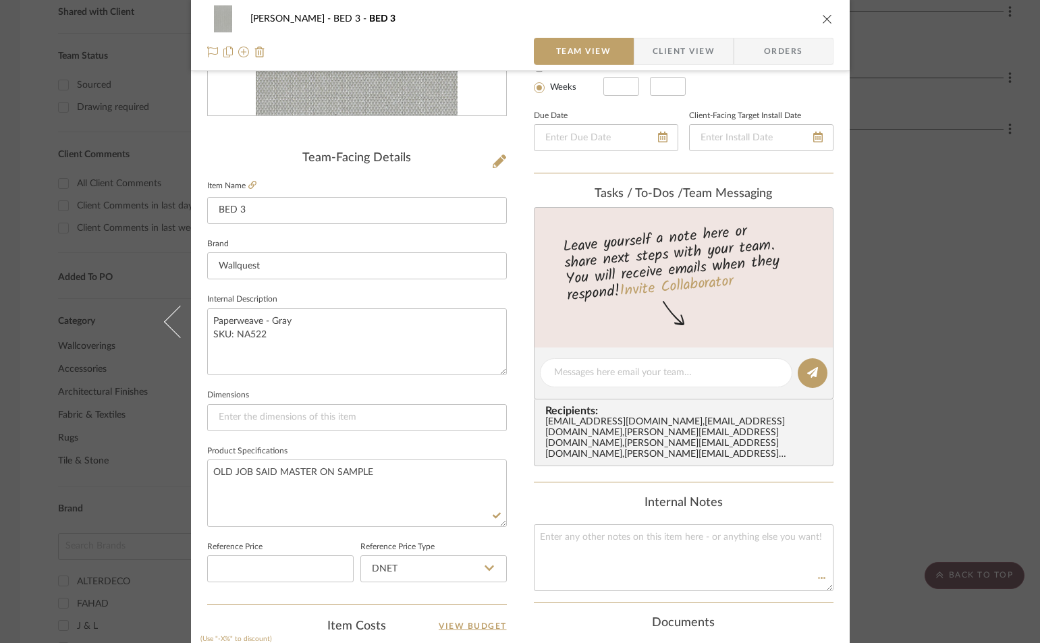
click at [822, 14] on icon "close" at bounding box center [827, 19] width 11 height 11
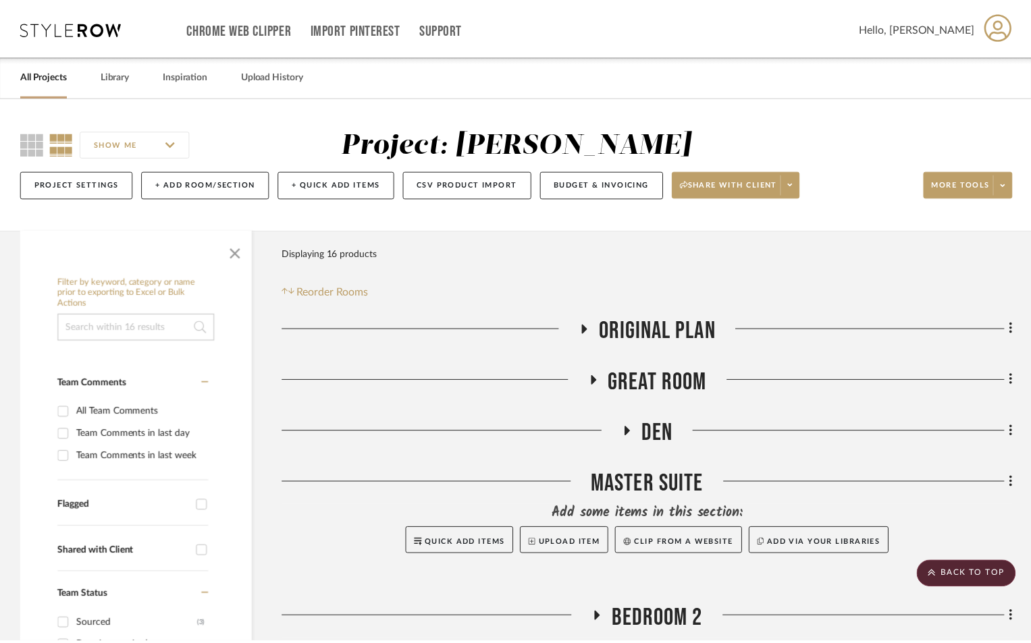
scroll to position [540, 0]
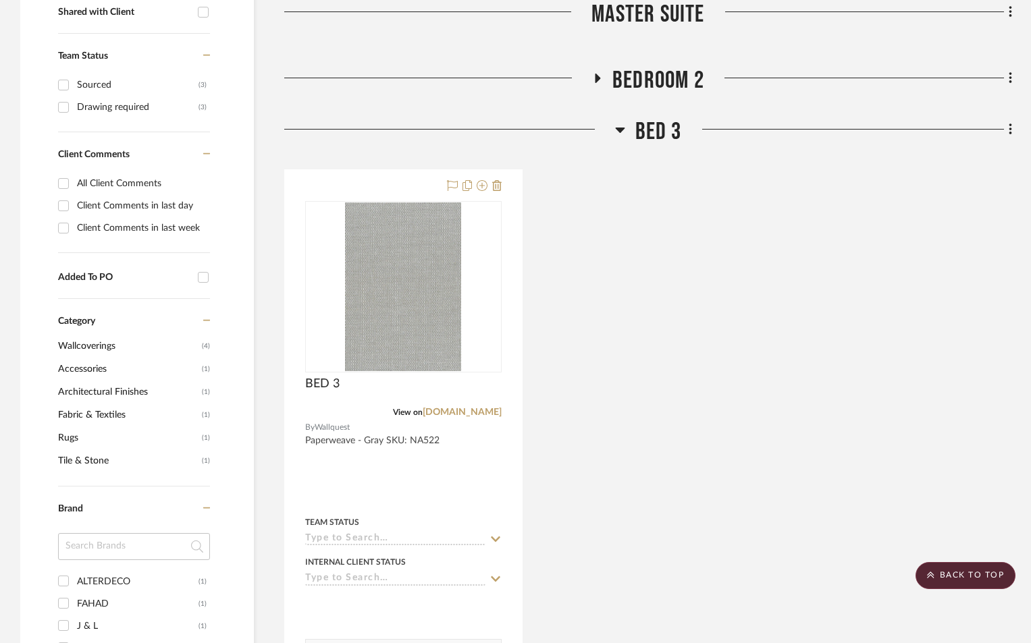
drag, startPoint x: 763, startPoint y: 447, endPoint x: 731, endPoint y: 360, distance: 92.9
click at [755, 431] on div "BED 3 View on wallquest.com By Wallquest Paperweave - Gray SKU: NA522 Team Stat…" at bounding box center [648, 465] width 728 height 592
click at [597, 76] on icon at bounding box center [597, 78] width 5 height 9
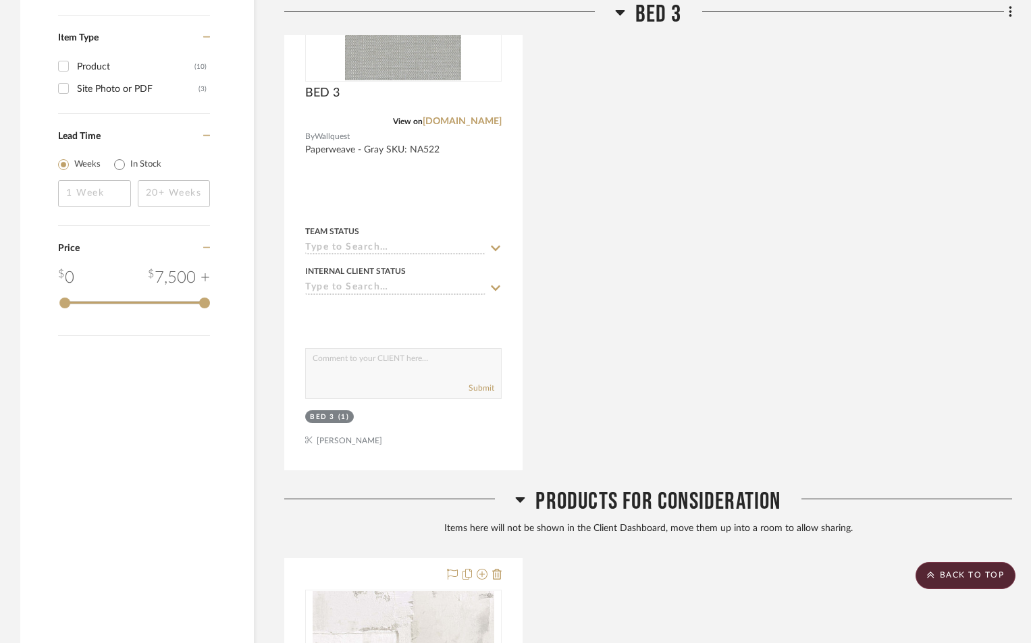
scroll to position [1620, 0]
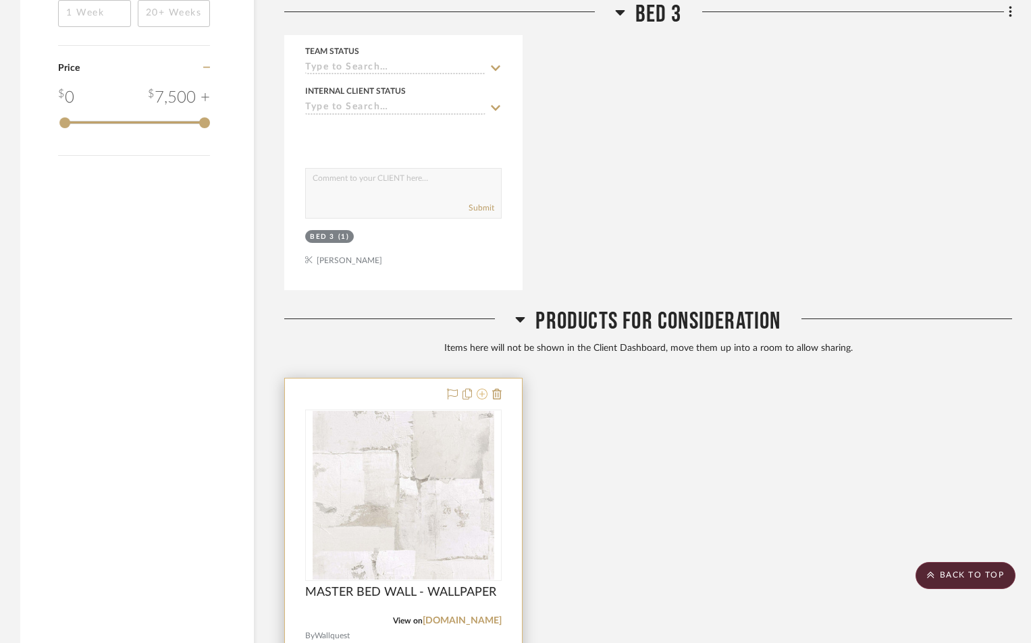
click at [479, 394] on icon at bounding box center [482, 394] width 11 height 11
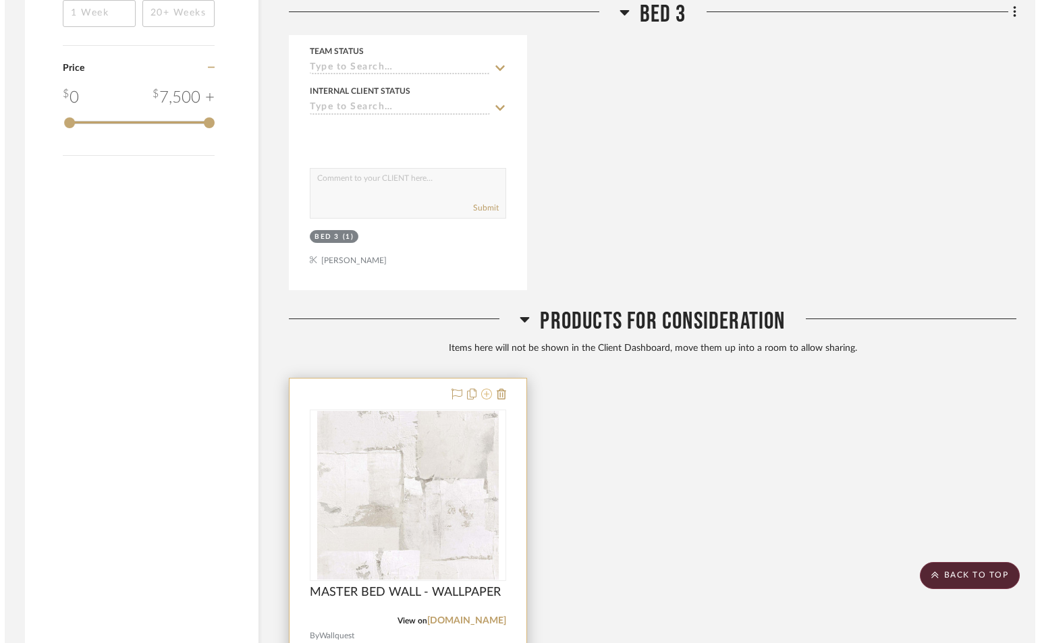
scroll to position [0, 0]
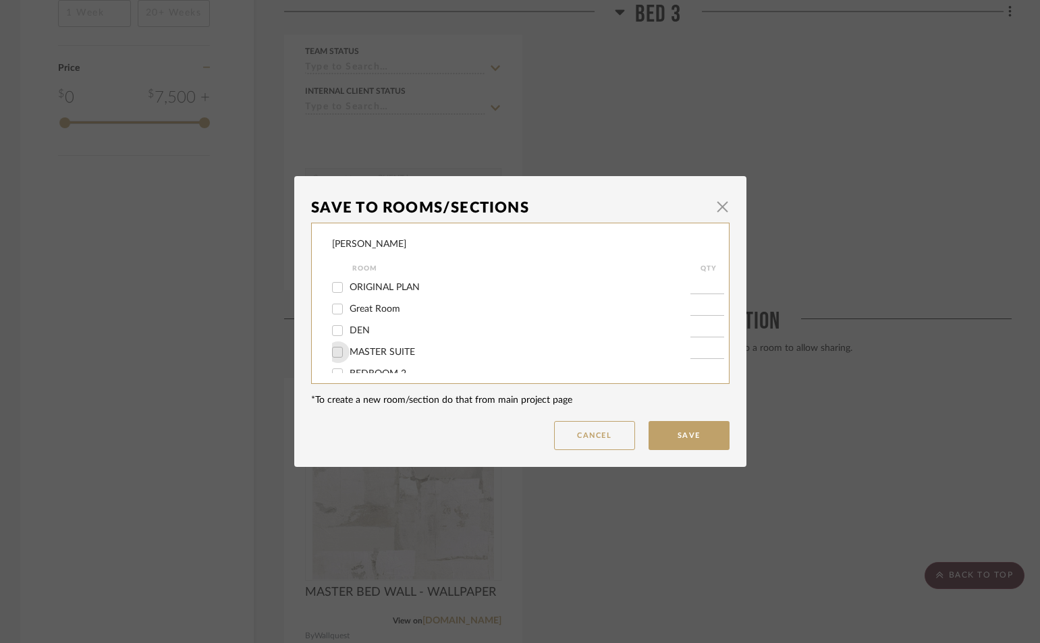
click at [342, 348] on input "MASTER SUITE" at bounding box center [338, 353] width 22 height 22
checkbox input "true"
type input "1"
click at [697, 442] on button "Save" at bounding box center [689, 435] width 81 height 29
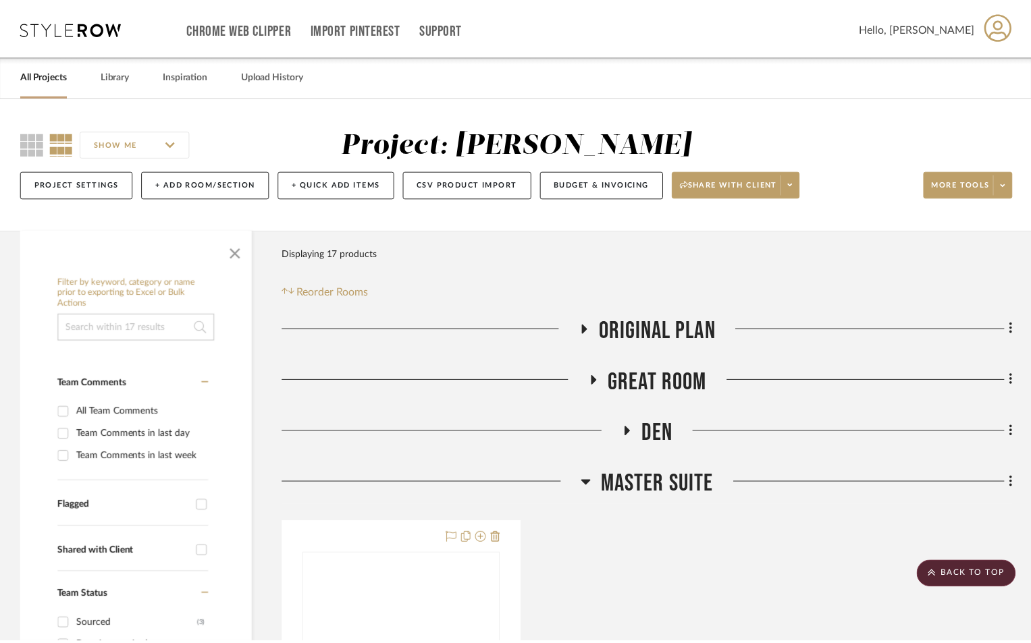
scroll to position [1620, 0]
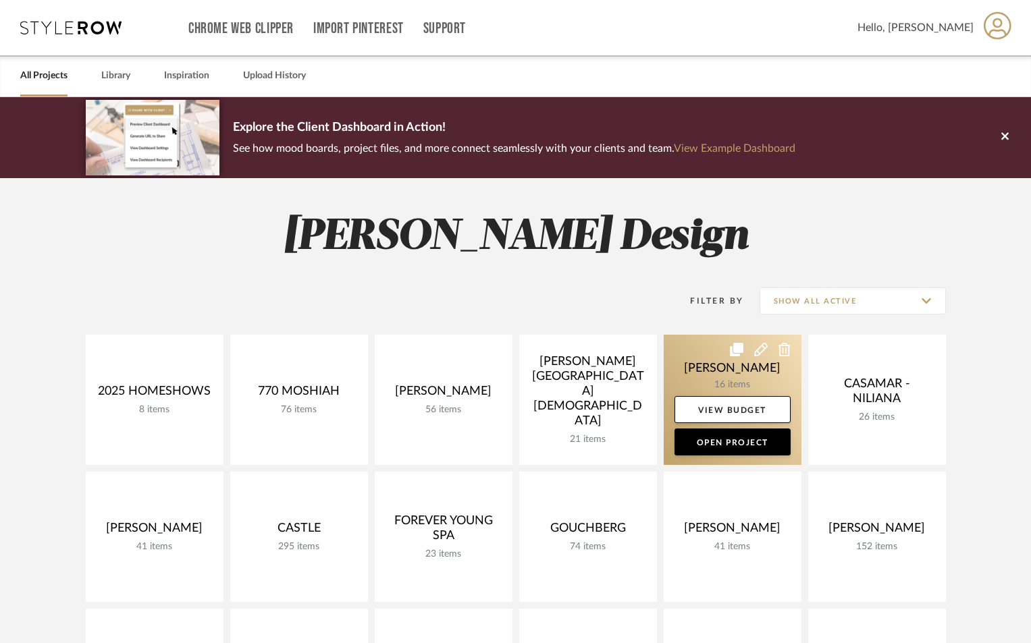
click at [738, 373] on link at bounding box center [733, 400] width 138 height 130
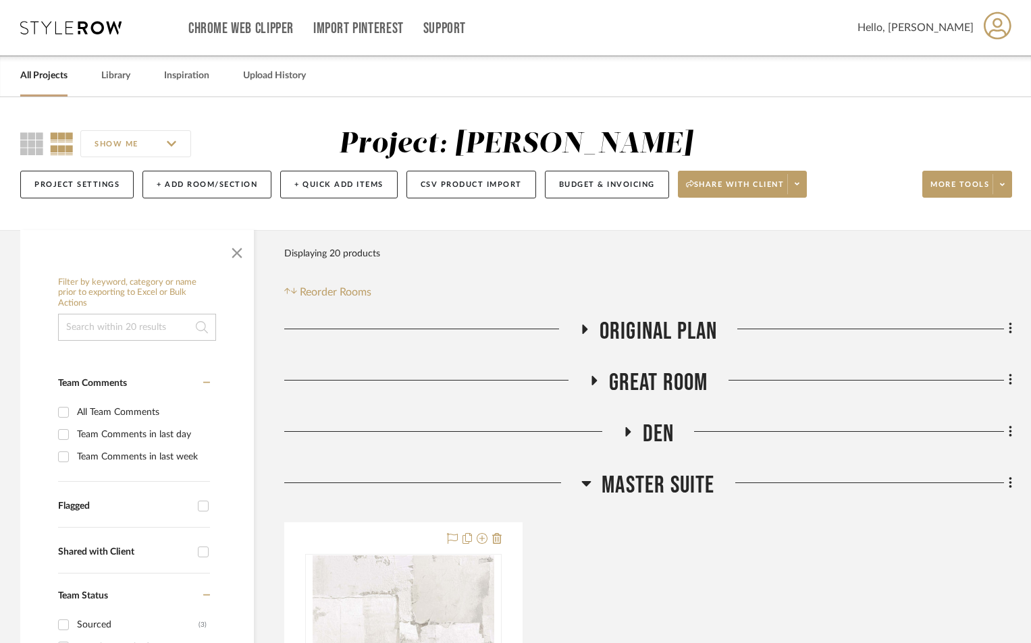
click at [629, 432] on icon at bounding box center [627, 431] width 5 height 9
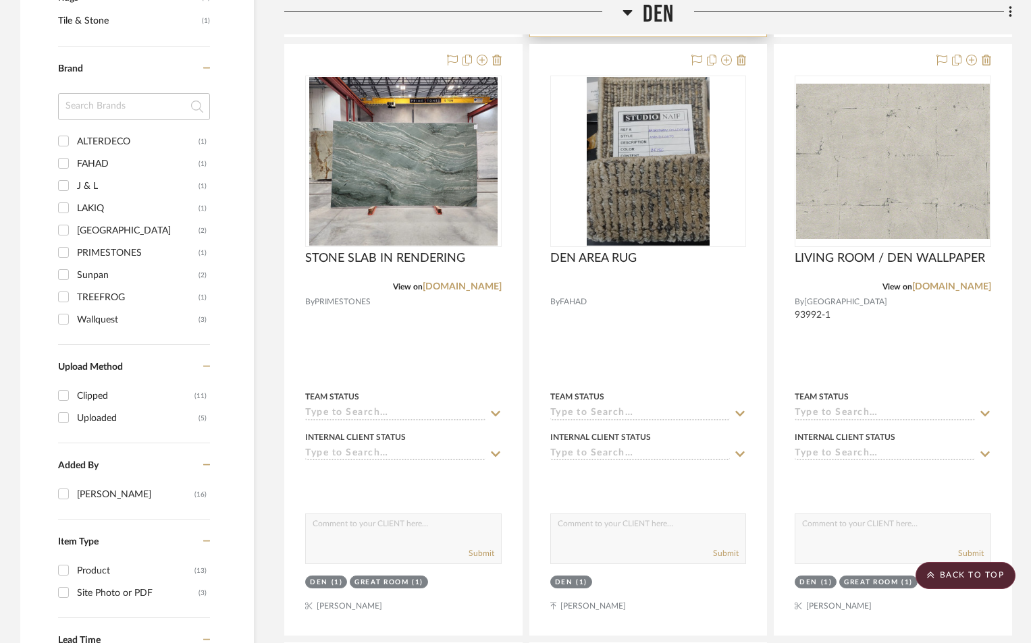
scroll to position [1035, 0]
